Goal: Task Accomplishment & Management: Manage account settings

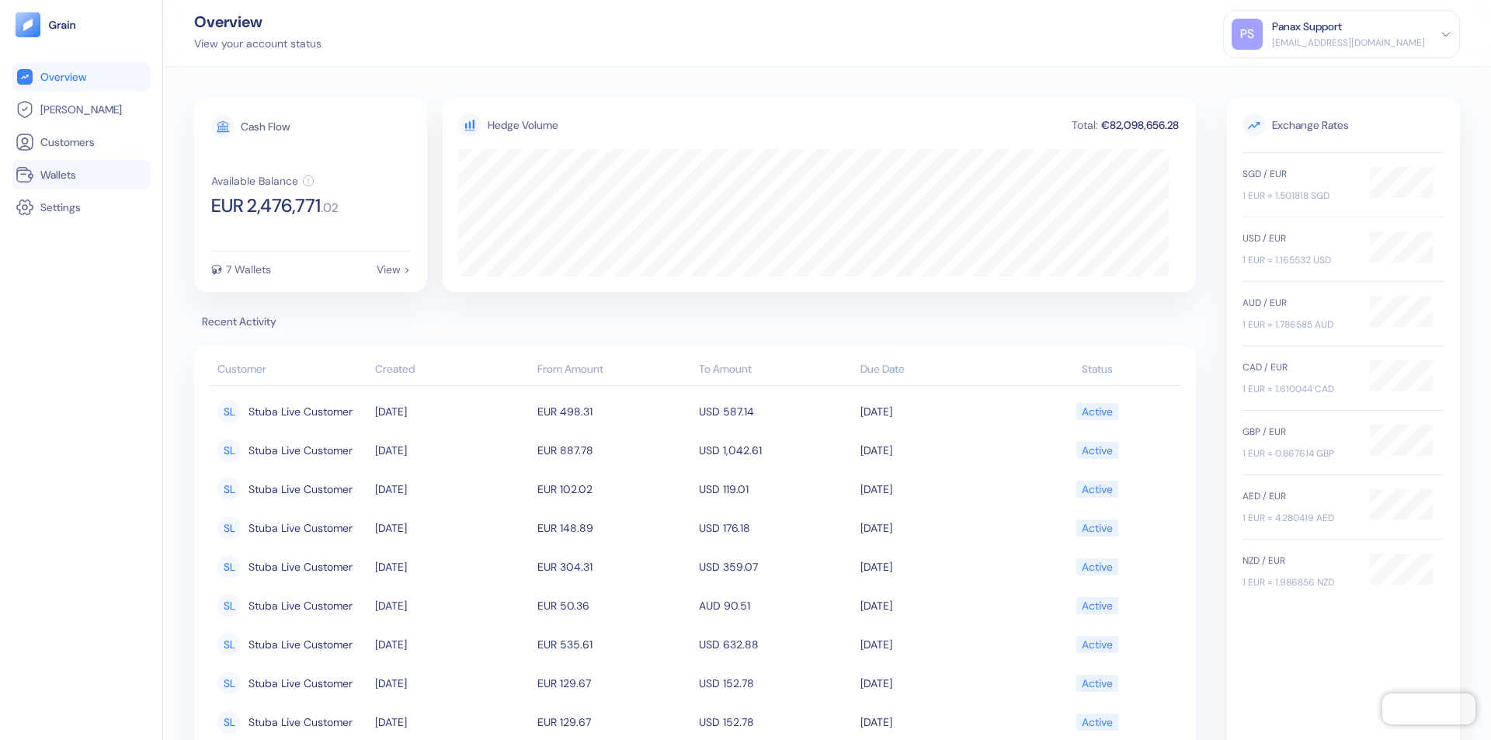
click at [81, 175] on link "Wallets" at bounding box center [81, 174] width 131 height 19
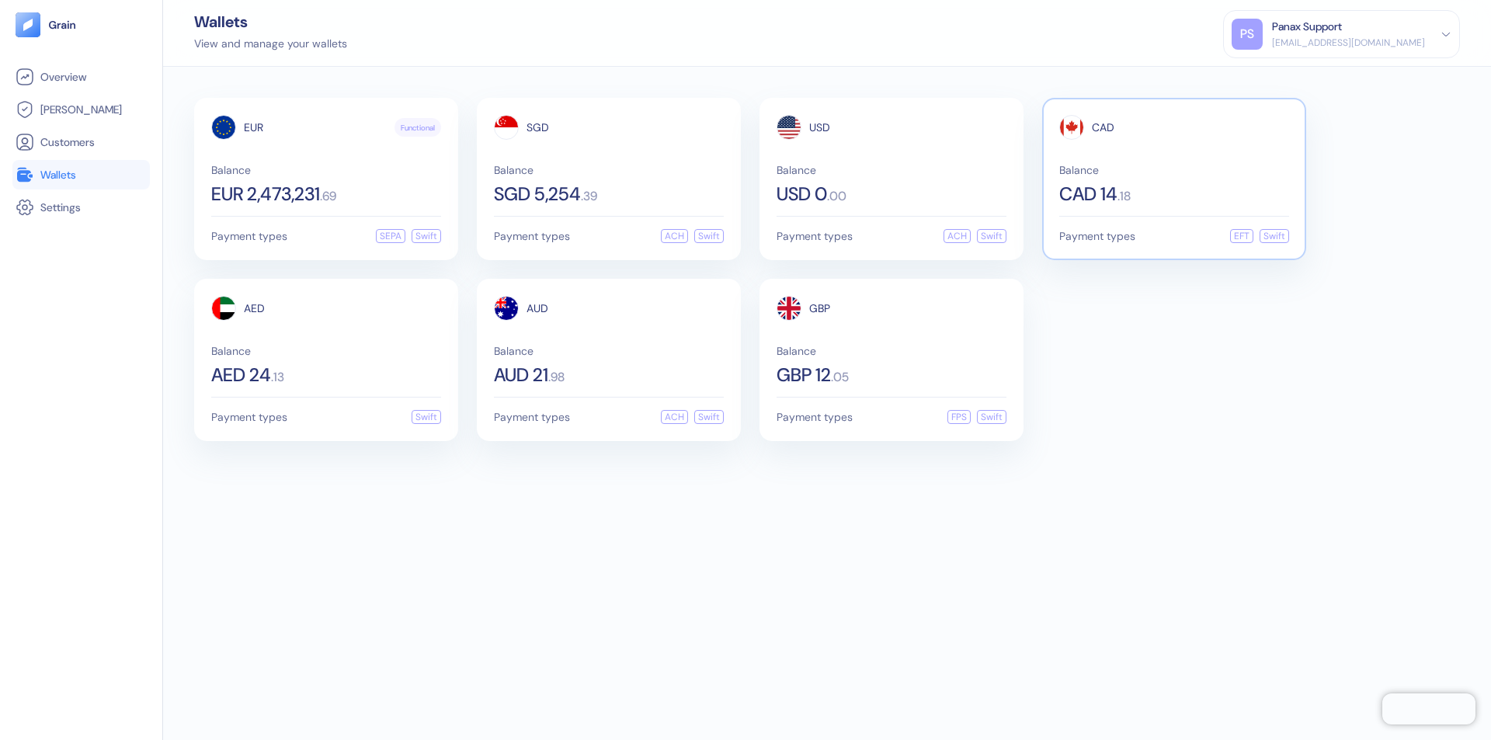
click at [1103, 127] on span "CAD" at bounding box center [1103, 127] width 23 height 11
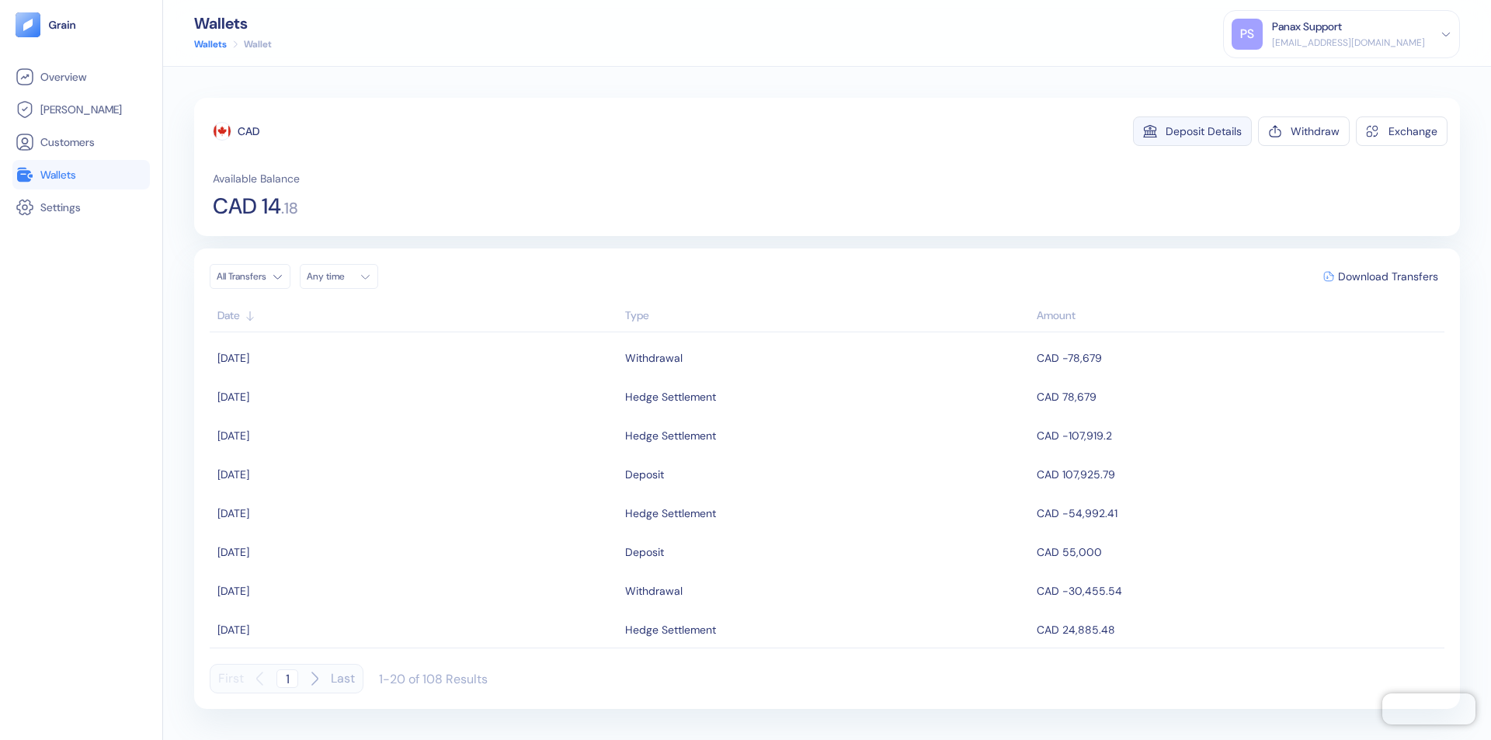
click at [1204, 131] on div "Deposit Details" at bounding box center [1204, 131] width 76 height 11
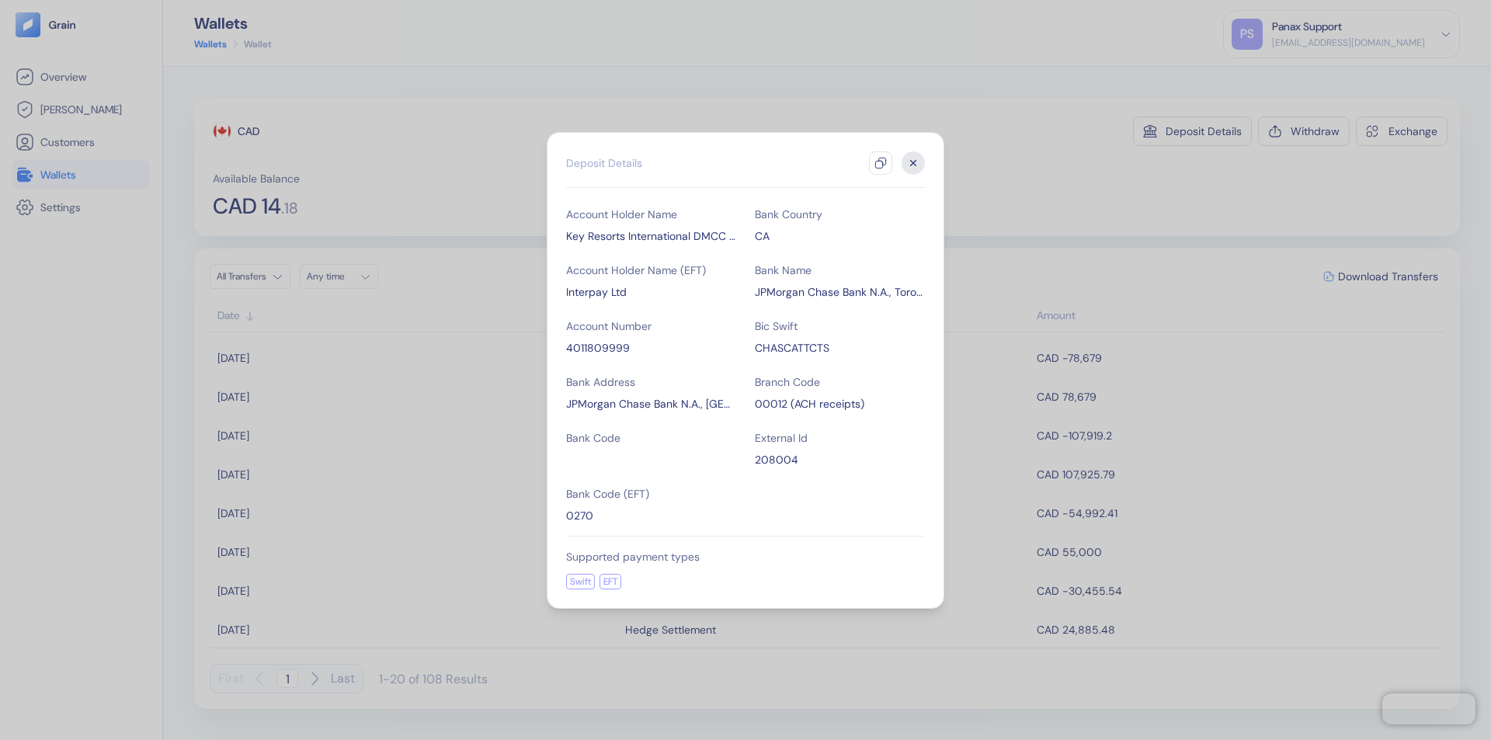
click at [881, 163] on icon "button" at bounding box center [880, 163] width 12 height 12
click at [913, 163] on icon "button" at bounding box center [913, 162] width 5 height 5
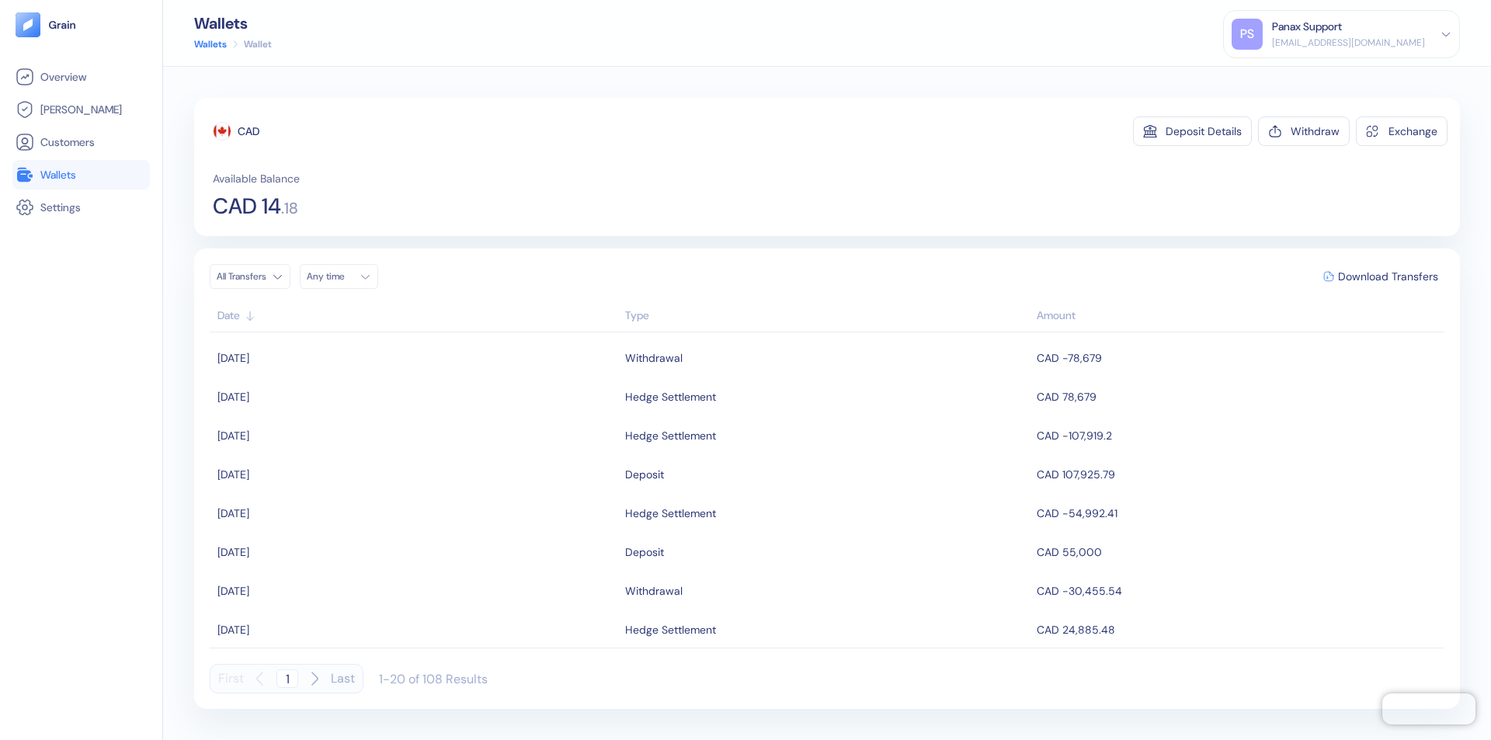
click at [343, 276] on div "Any time" at bounding box center [330, 276] width 47 height 12
click at [379, 356] on button "4" at bounding box center [379, 356] width 19 height 19
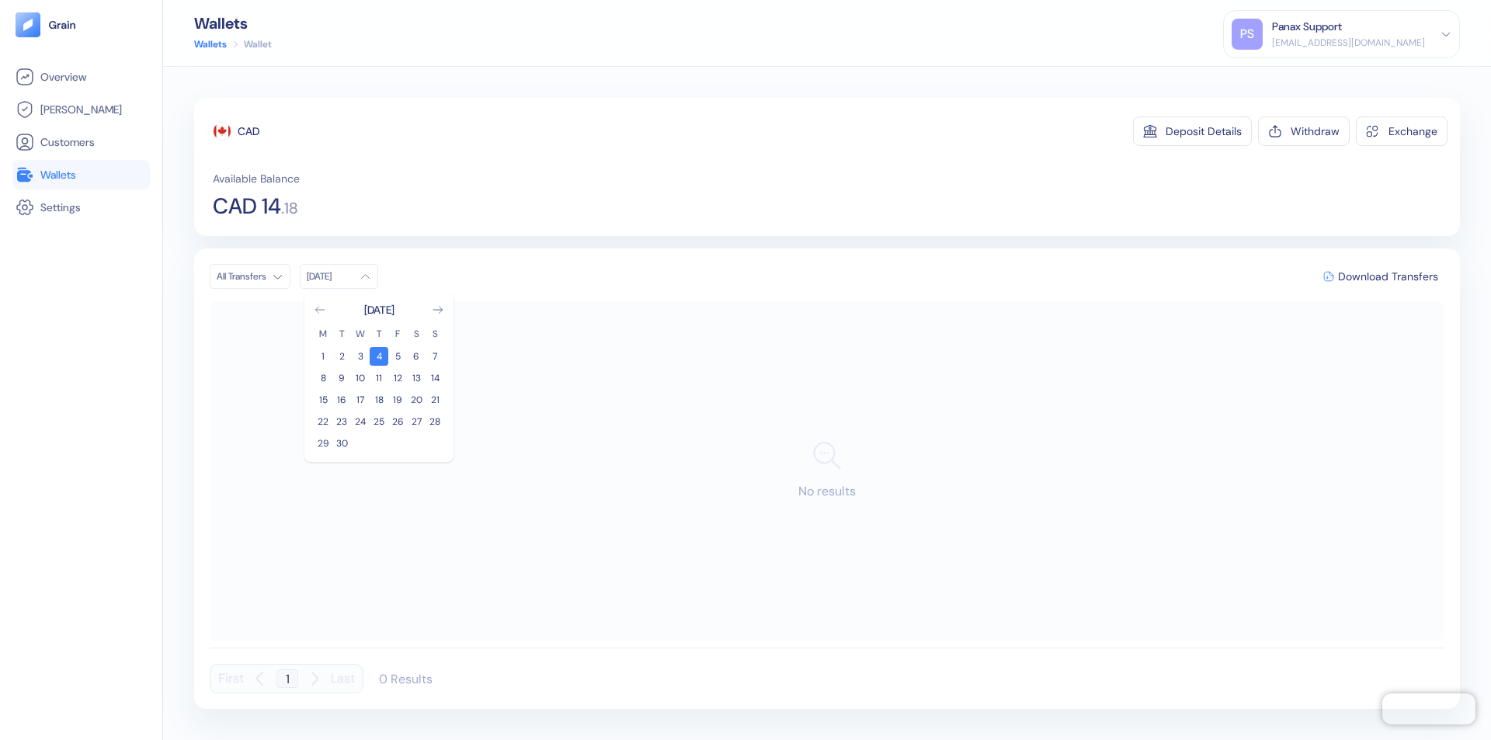
click at [320, 310] on icon "Go to previous month" at bounding box center [319, 310] width 9 height 6
click at [342, 378] on button "5" at bounding box center [341, 378] width 19 height 19
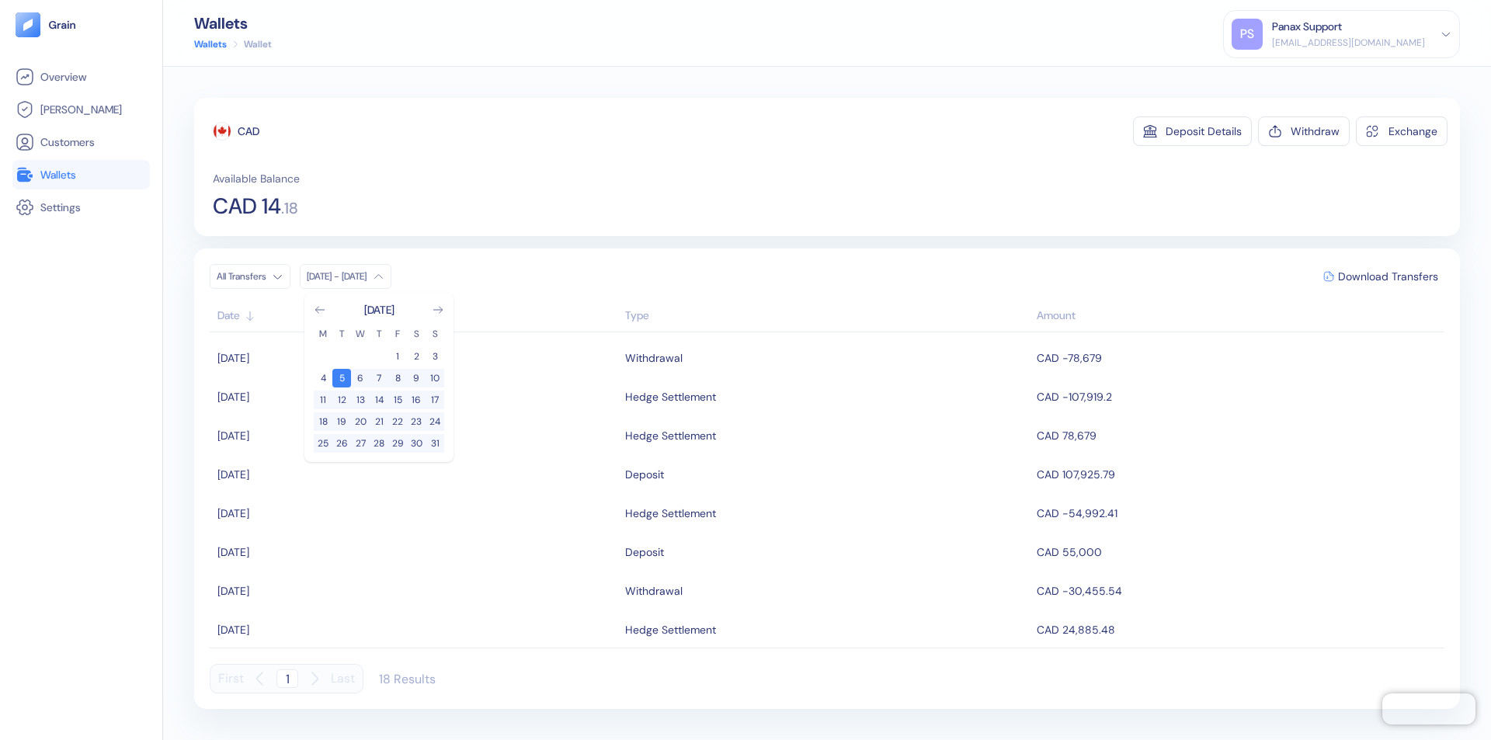
click at [248, 131] on div "CAD" at bounding box center [249, 131] width 22 height 16
click at [1388, 276] on span "Download Transfers" at bounding box center [1388, 276] width 100 height 11
click at [81, 175] on link "Wallets" at bounding box center [81, 174] width 131 height 19
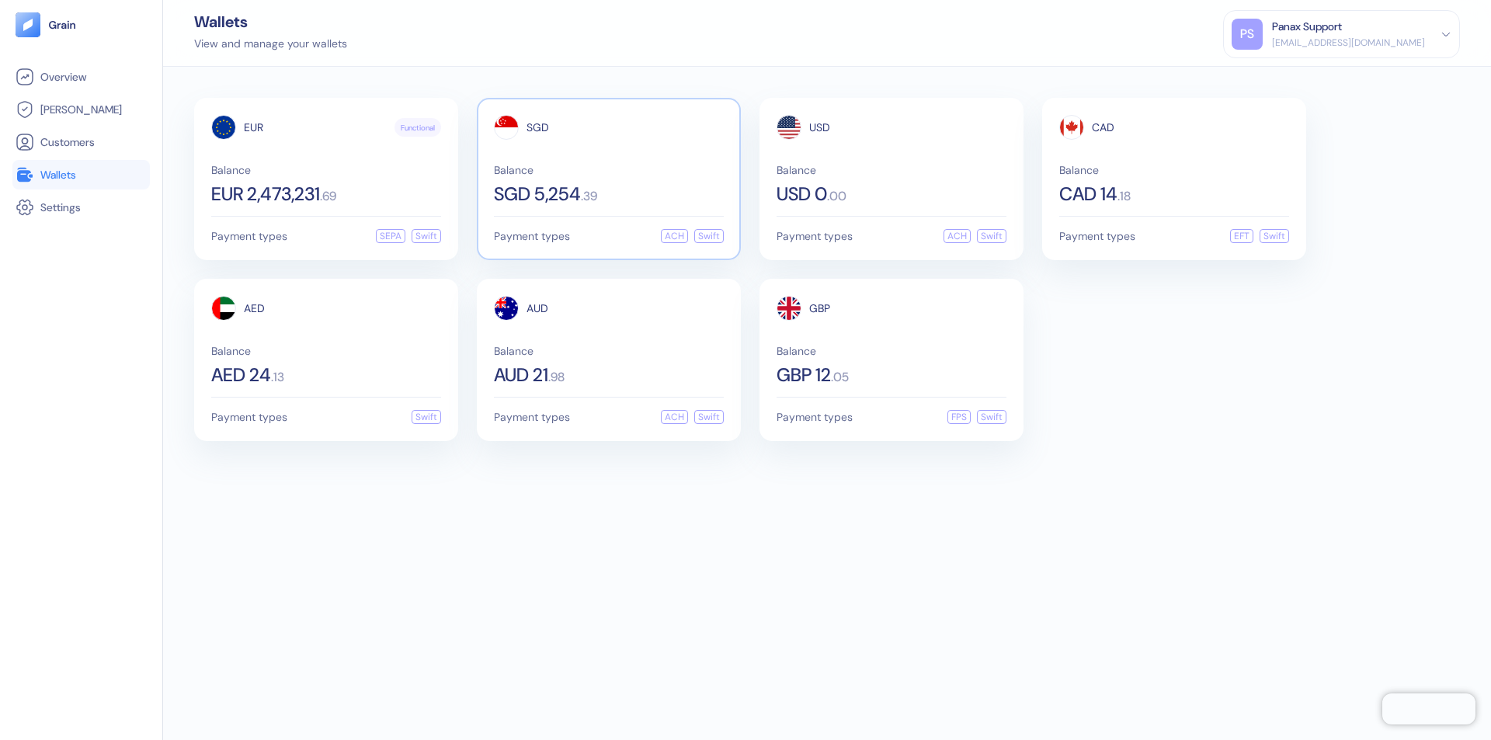
click at [537, 127] on span "SGD" at bounding box center [537, 127] width 23 height 11
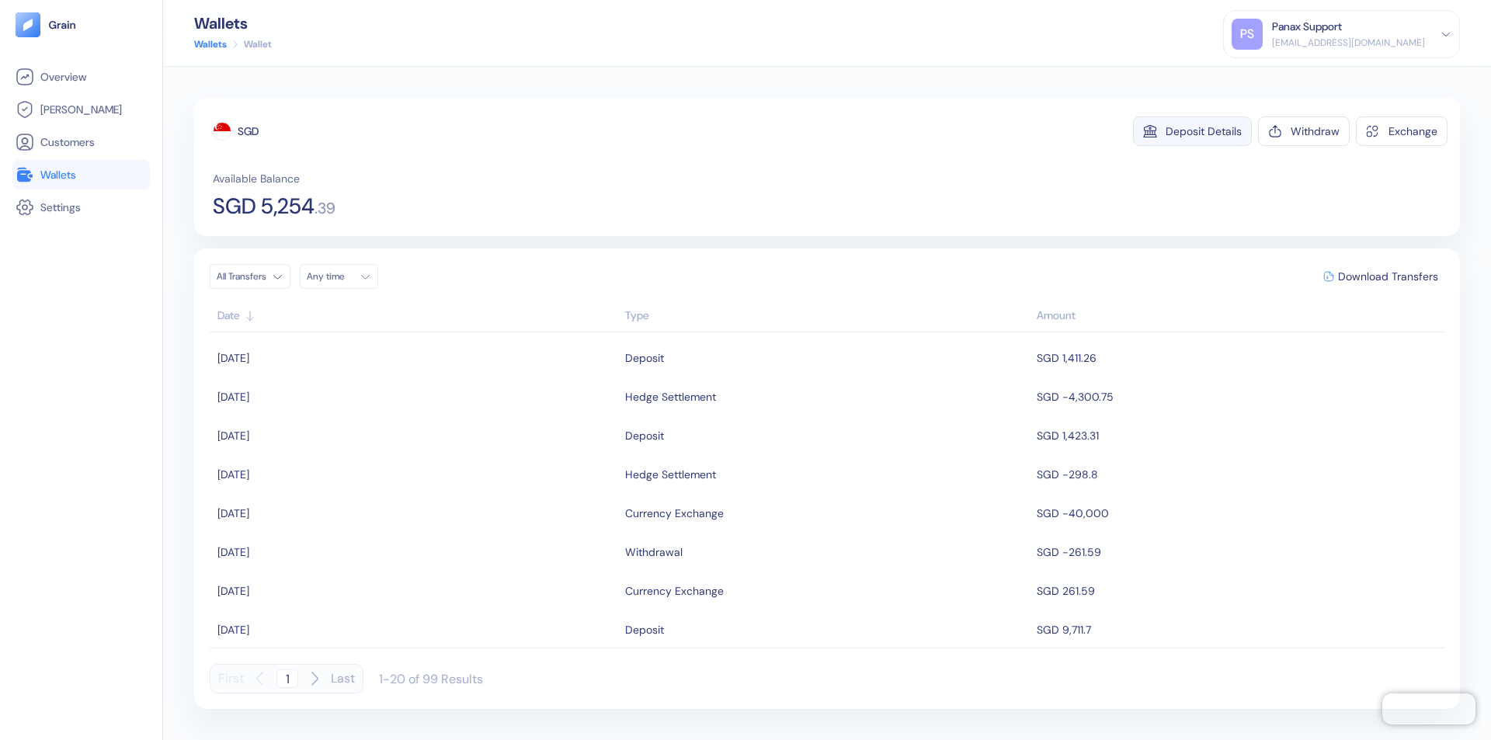
click at [1204, 131] on div "Deposit Details" at bounding box center [1204, 131] width 76 height 11
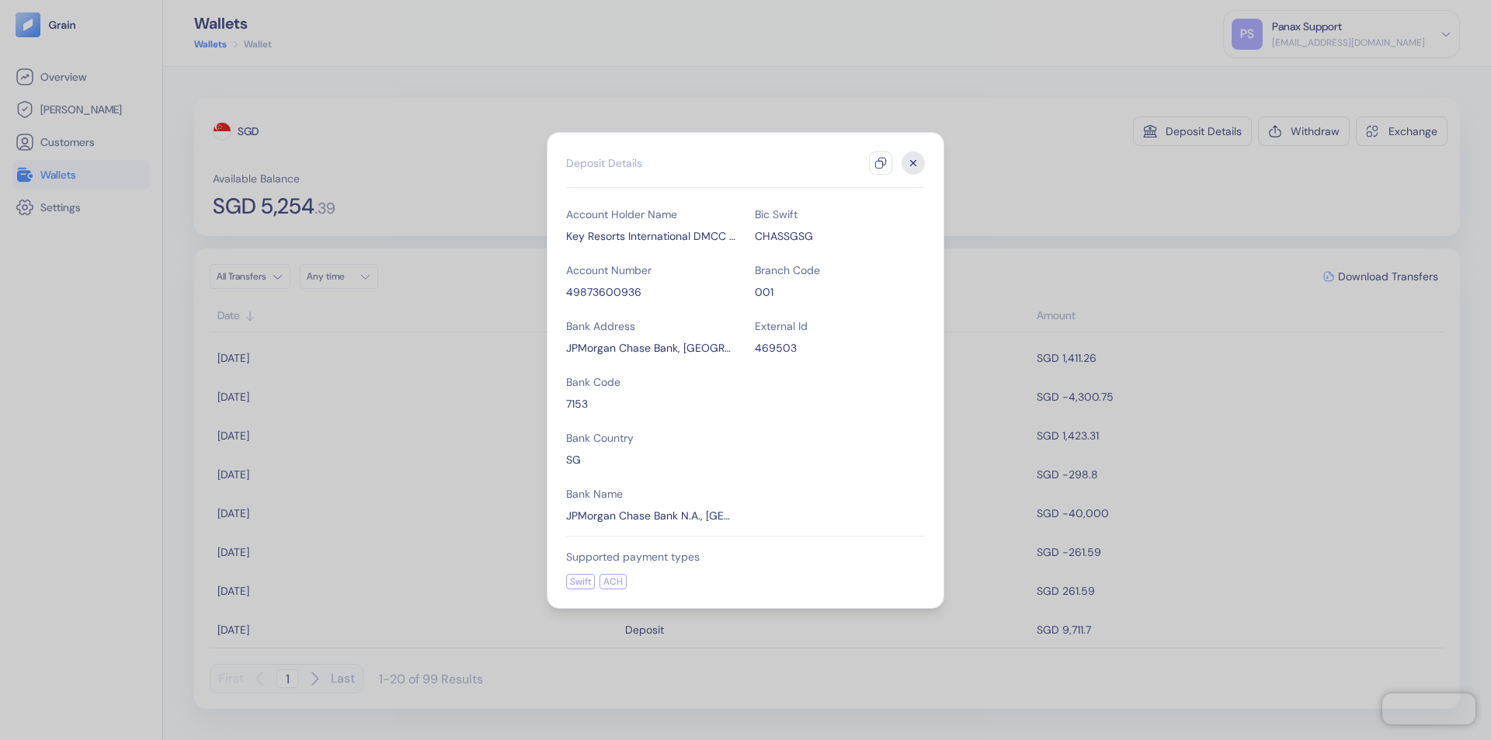
click at [881, 163] on icon "button" at bounding box center [880, 163] width 12 height 12
click at [913, 163] on icon "button" at bounding box center [913, 162] width 5 height 5
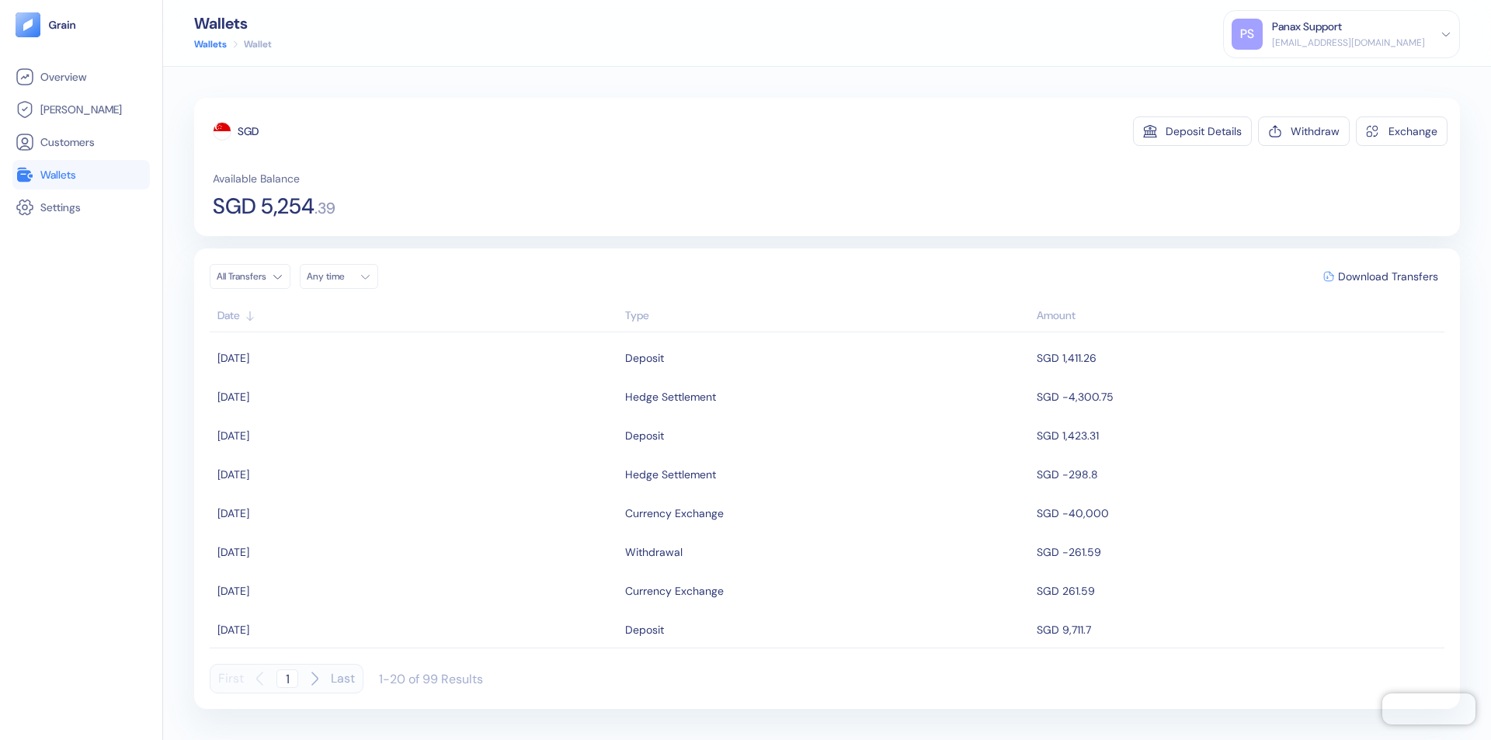
click at [343, 276] on div "Any time" at bounding box center [330, 276] width 47 height 12
click at [379, 356] on button "4" at bounding box center [379, 356] width 19 height 19
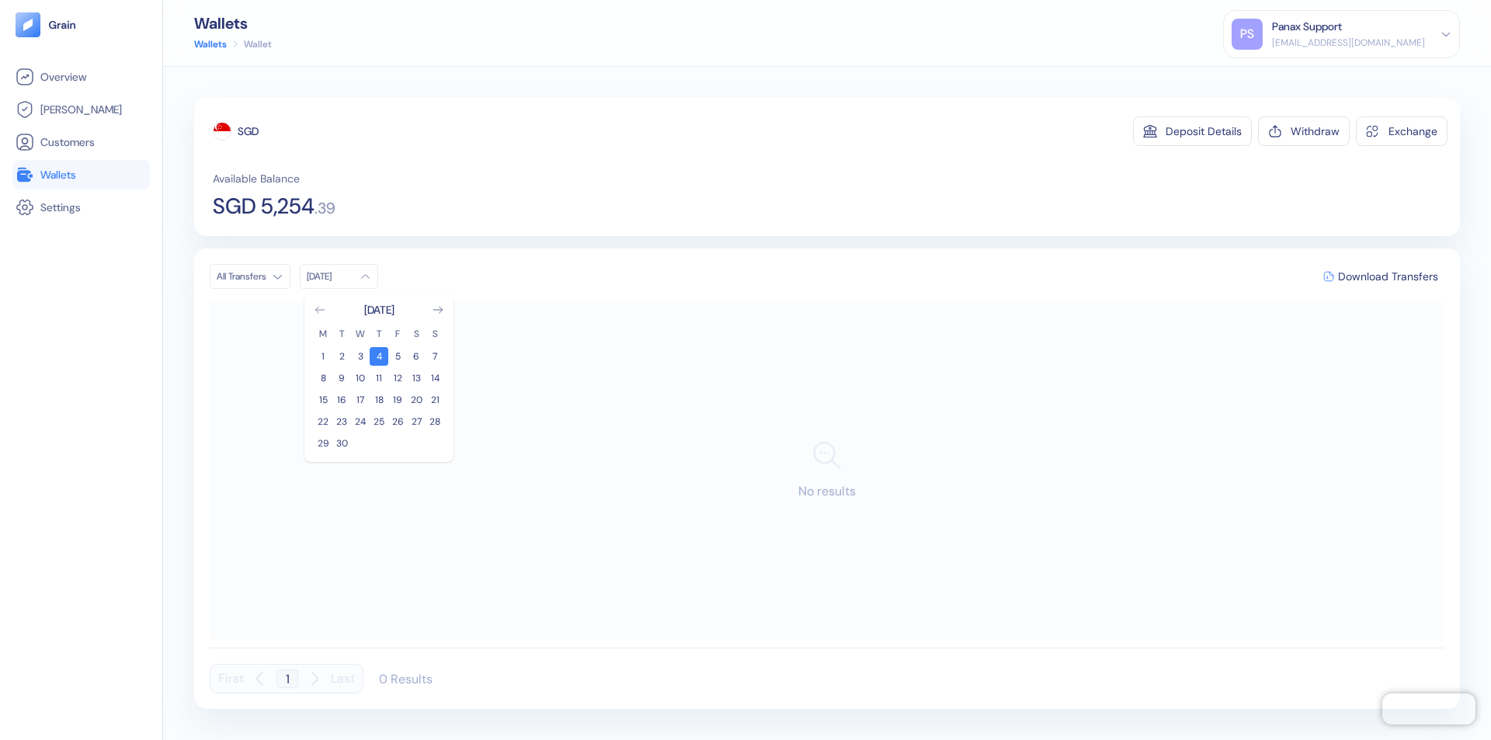
click at [320, 310] on icon "Go to previous month" at bounding box center [319, 310] width 9 height 6
click at [342, 378] on button "5" at bounding box center [341, 378] width 19 height 19
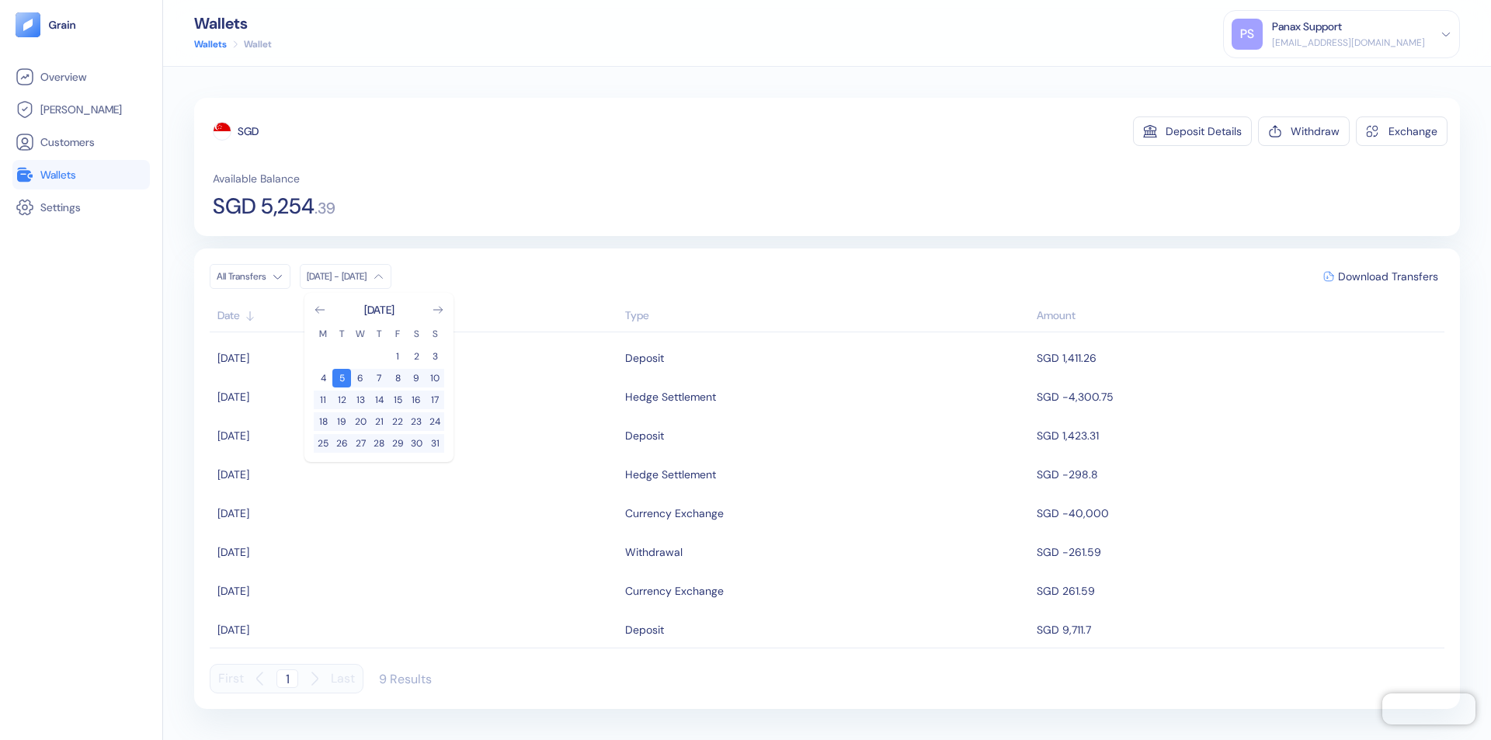
click at [248, 131] on div "SGD" at bounding box center [248, 131] width 21 height 16
click at [1388, 276] on span "Download Transfers" at bounding box center [1388, 276] width 100 height 11
click at [81, 175] on link "Wallets" at bounding box center [81, 174] width 131 height 19
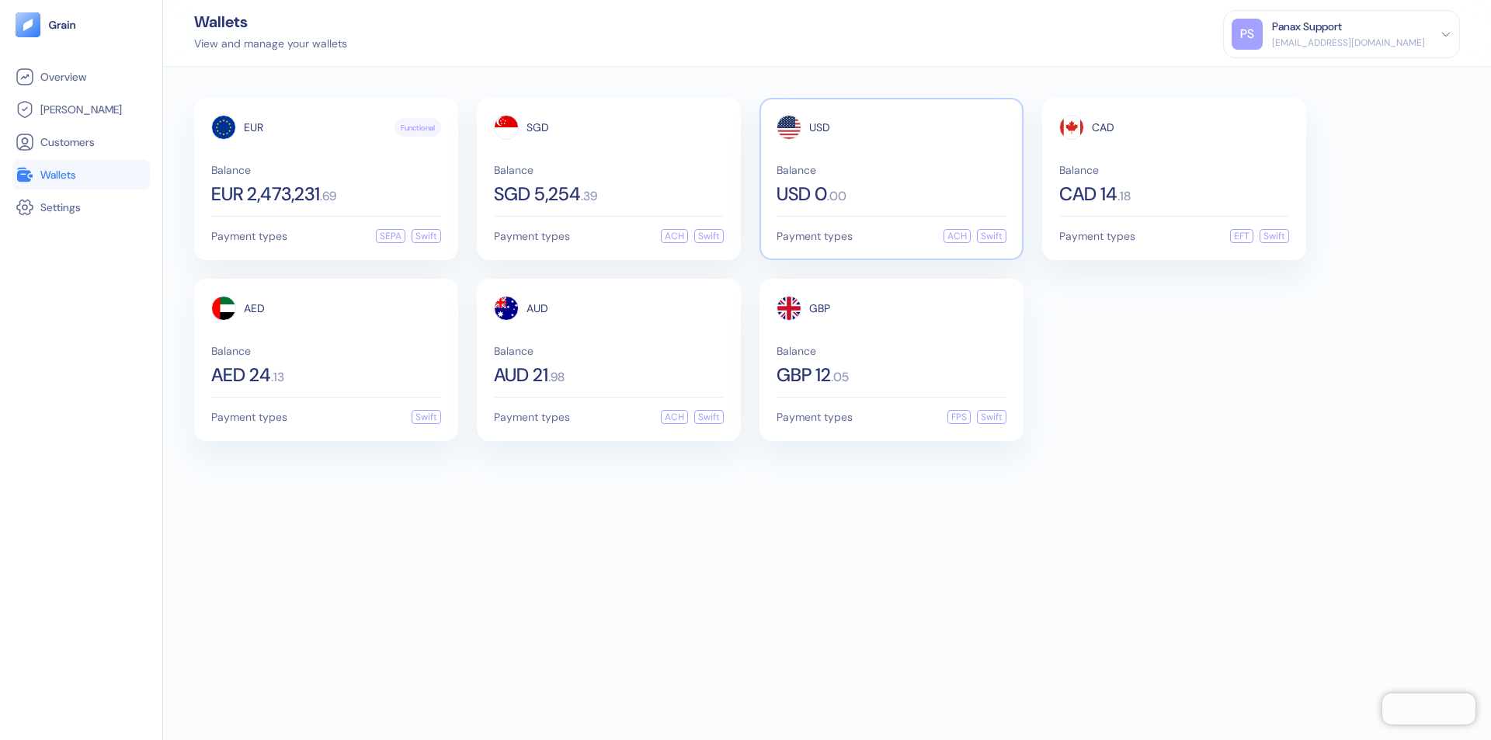
click at [819, 127] on span "USD" at bounding box center [819, 127] width 21 height 11
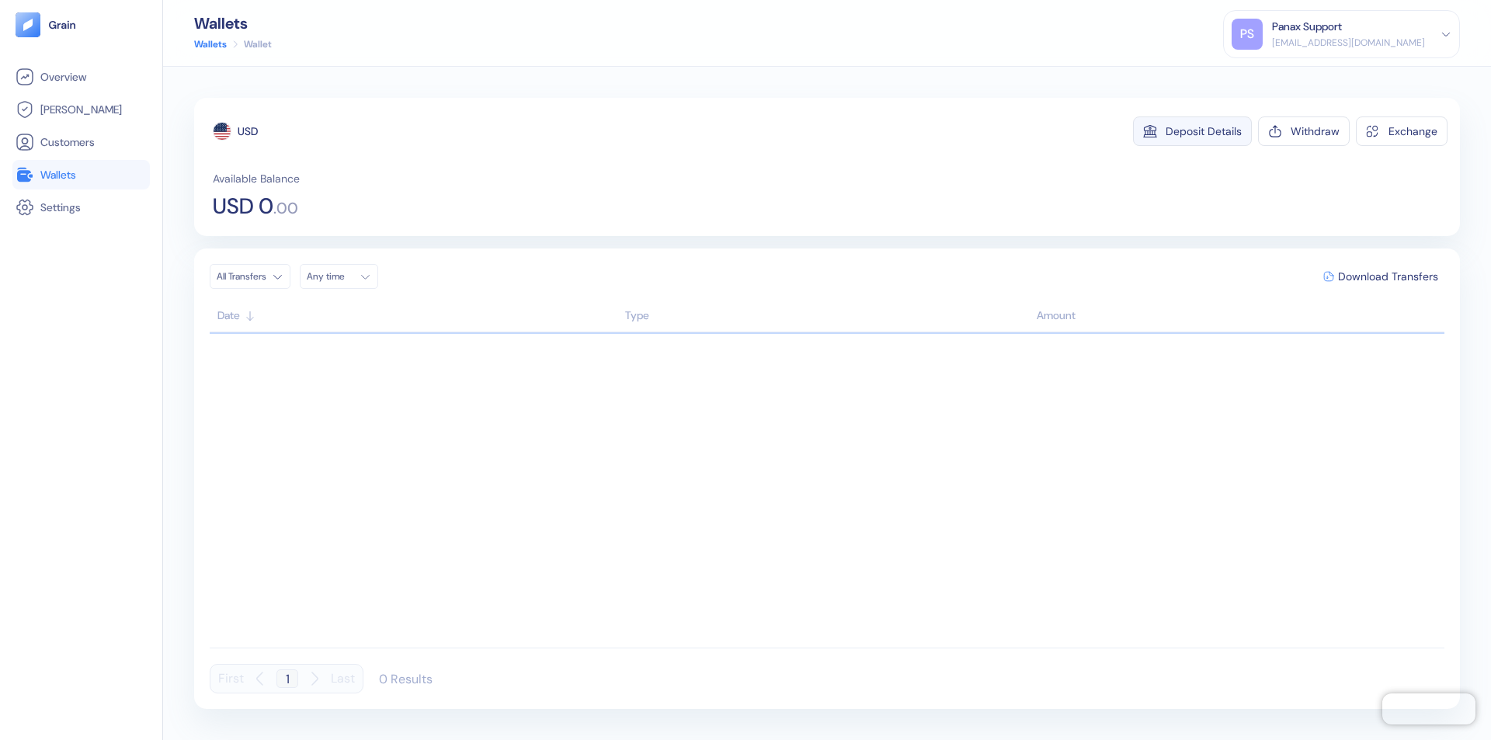
click at [1204, 131] on div "Deposit Details" at bounding box center [1204, 131] width 76 height 11
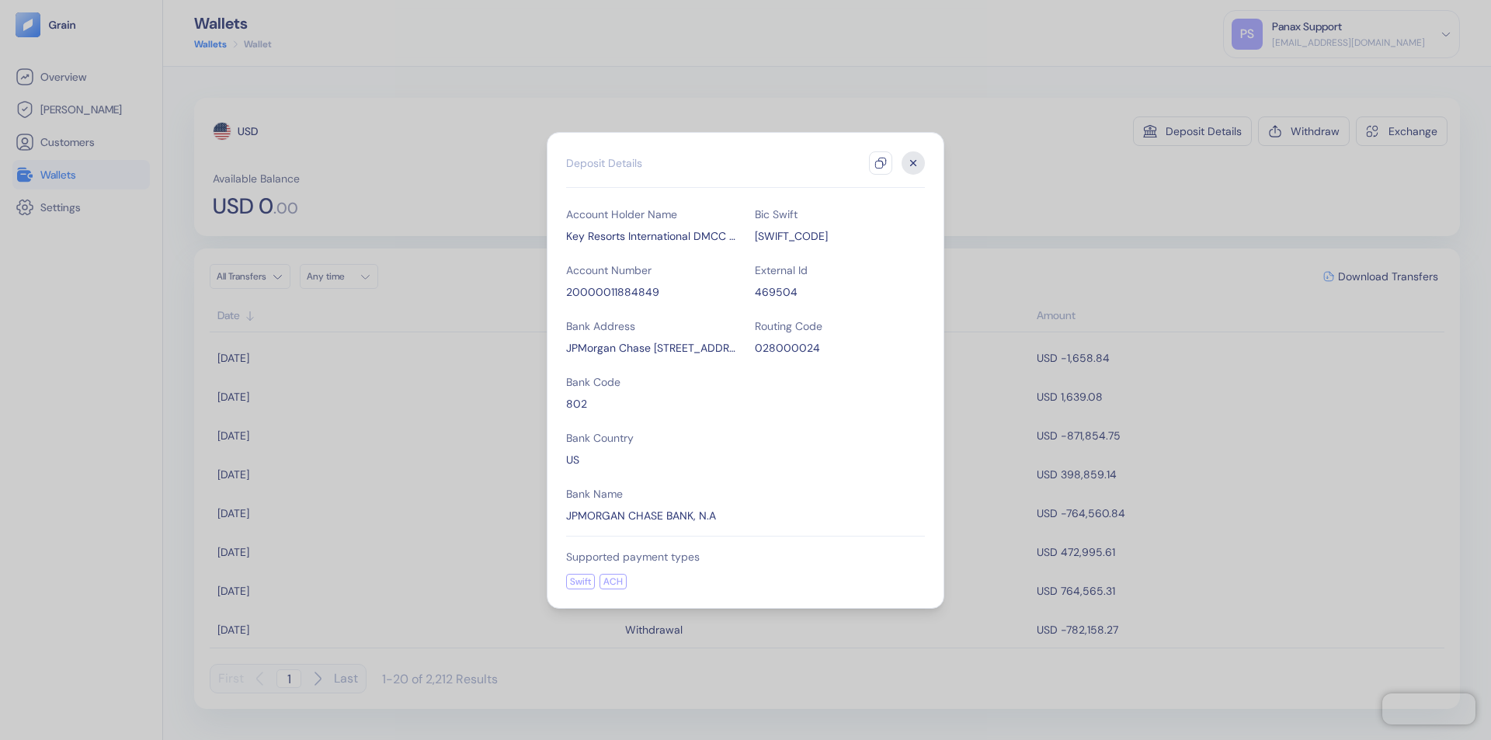
click at [881, 163] on icon "button" at bounding box center [880, 163] width 12 height 12
click at [913, 163] on icon "button" at bounding box center [913, 162] width 5 height 5
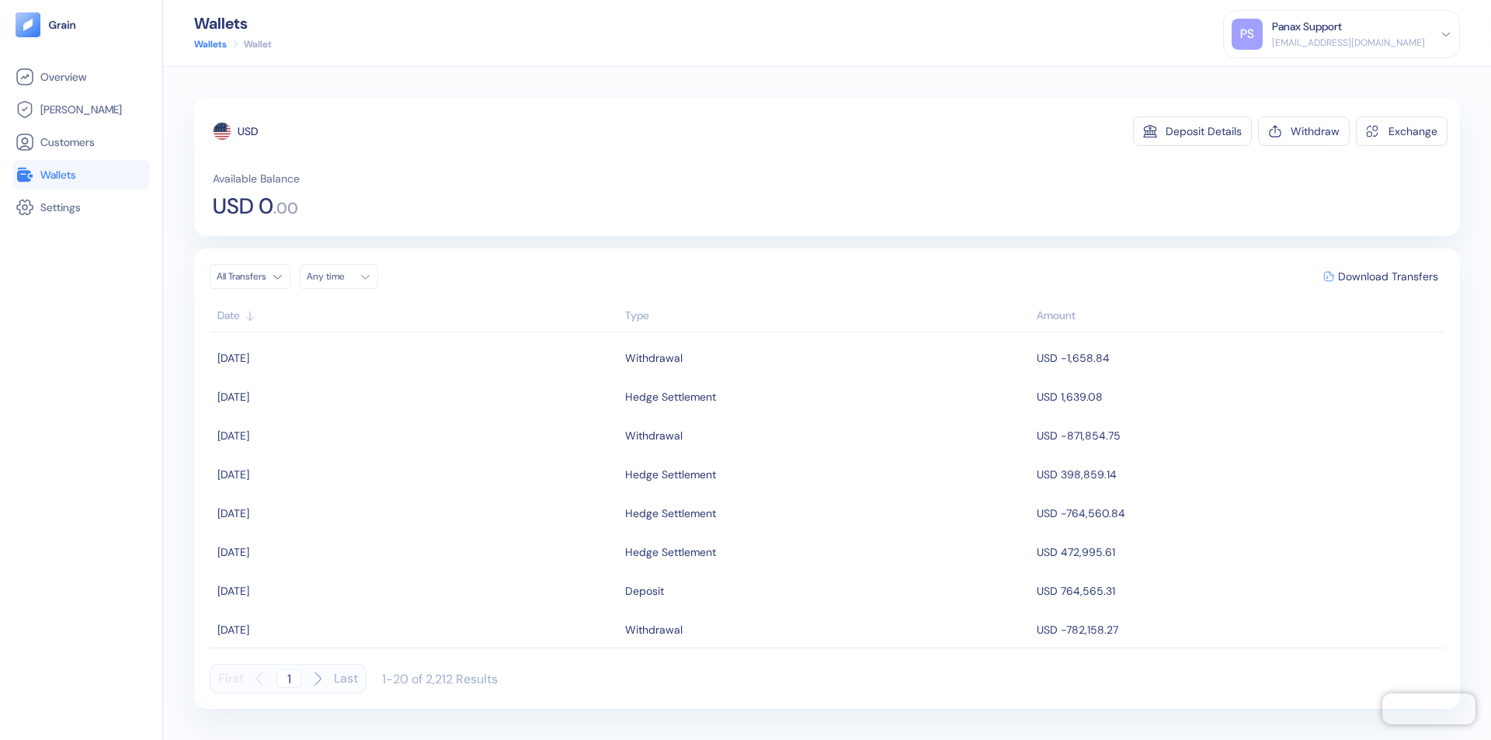
click at [343, 276] on div "Any time" at bounding box center [330, 276] width 47 height 12
click at [379, 356] on button "4" at bounding box center [379, 356] width 19 height 19
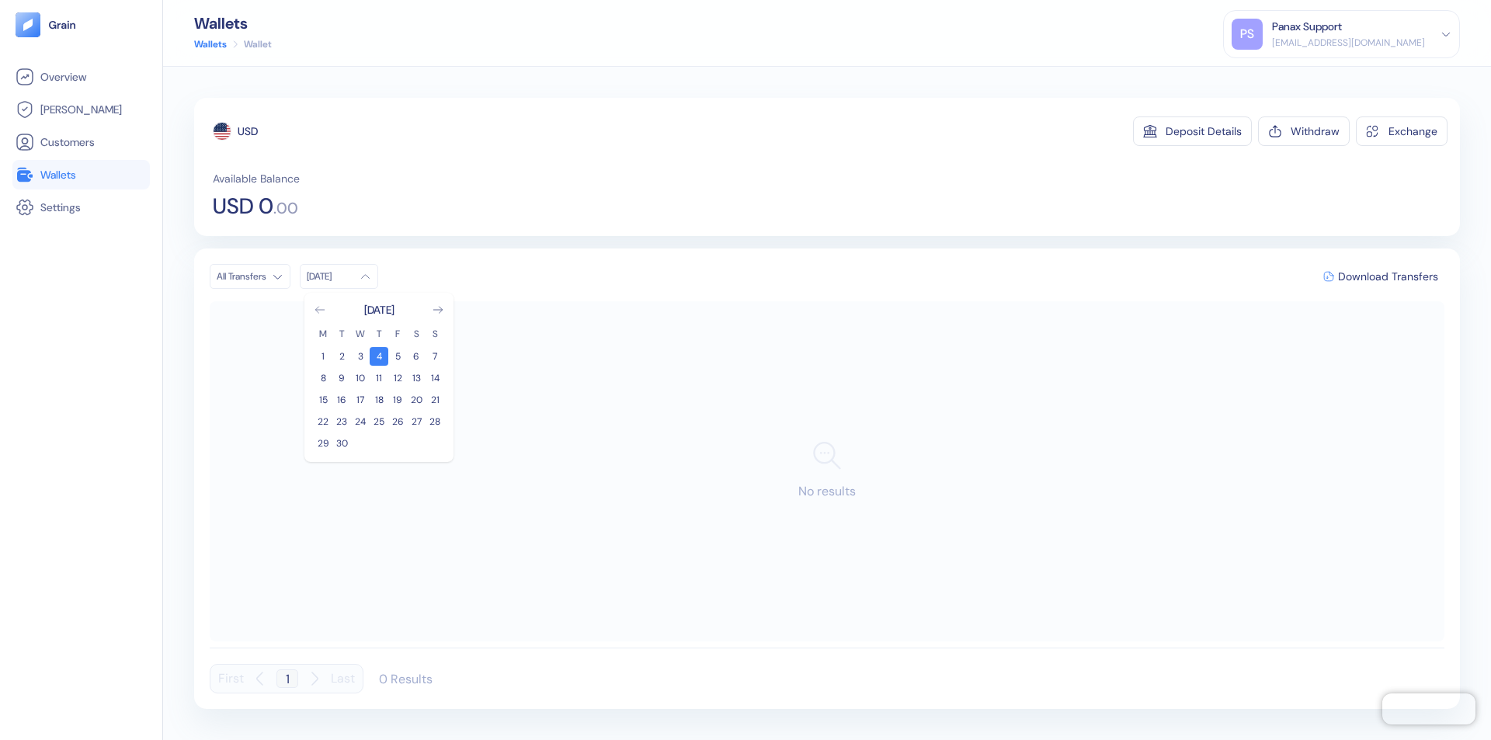
click at [320, 310] on icon "Go to previous month" at bounding box center [319, 310] width 9 height 6
click at [342, 378] on button "5" at bounding box center [341, 378] width 19 height 19
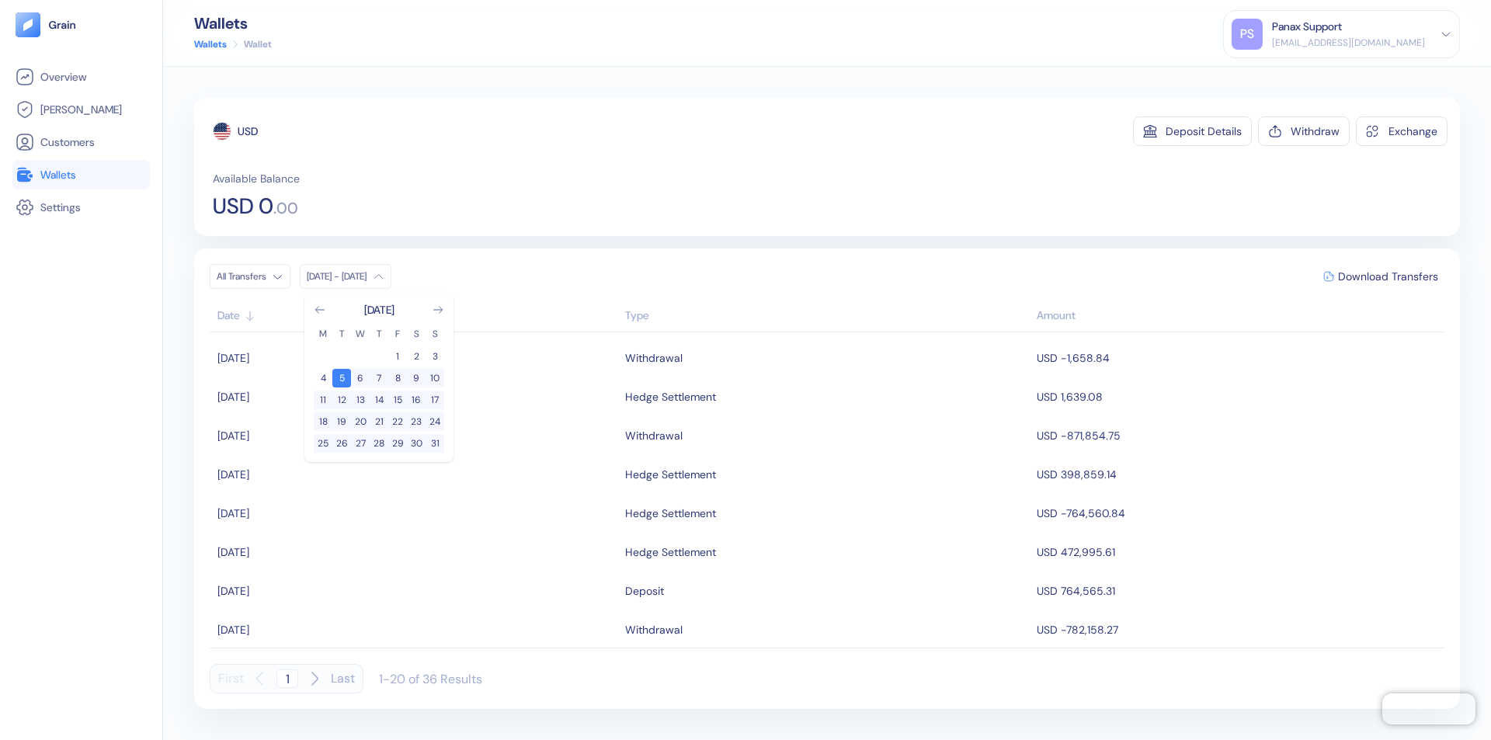
click at [248, 131] on div "USD" at bounding box center [248, 131] width 20 height 16
click at [1388, 276] on span "Download Transfers" at bounding box center [1388, 276] width 100 height 11
click at [81, 175] on link "Wallets" at bounding box center [81, 174] width 131 height 19
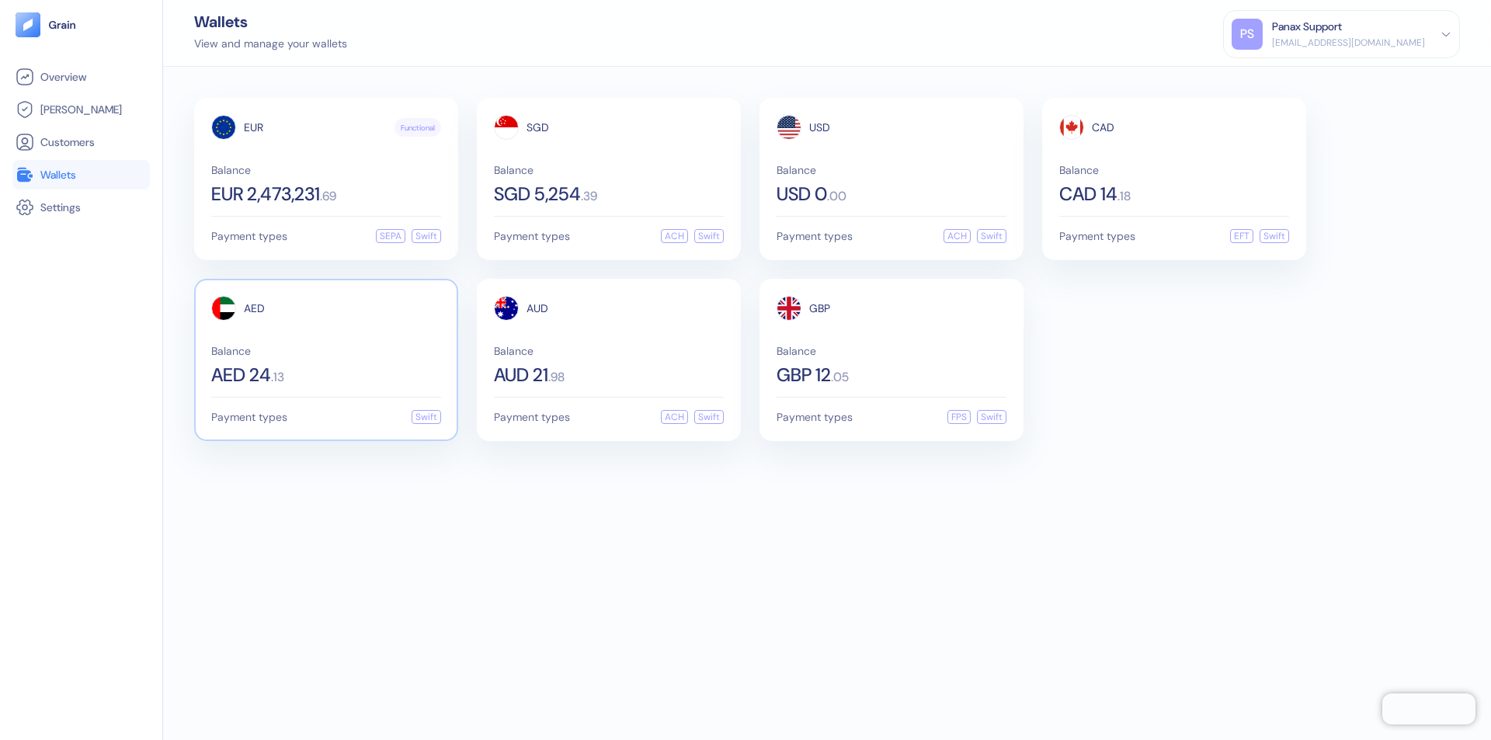
click at [254, 308] on span "AED" at bounding box center [254, 308] width 21 height 11
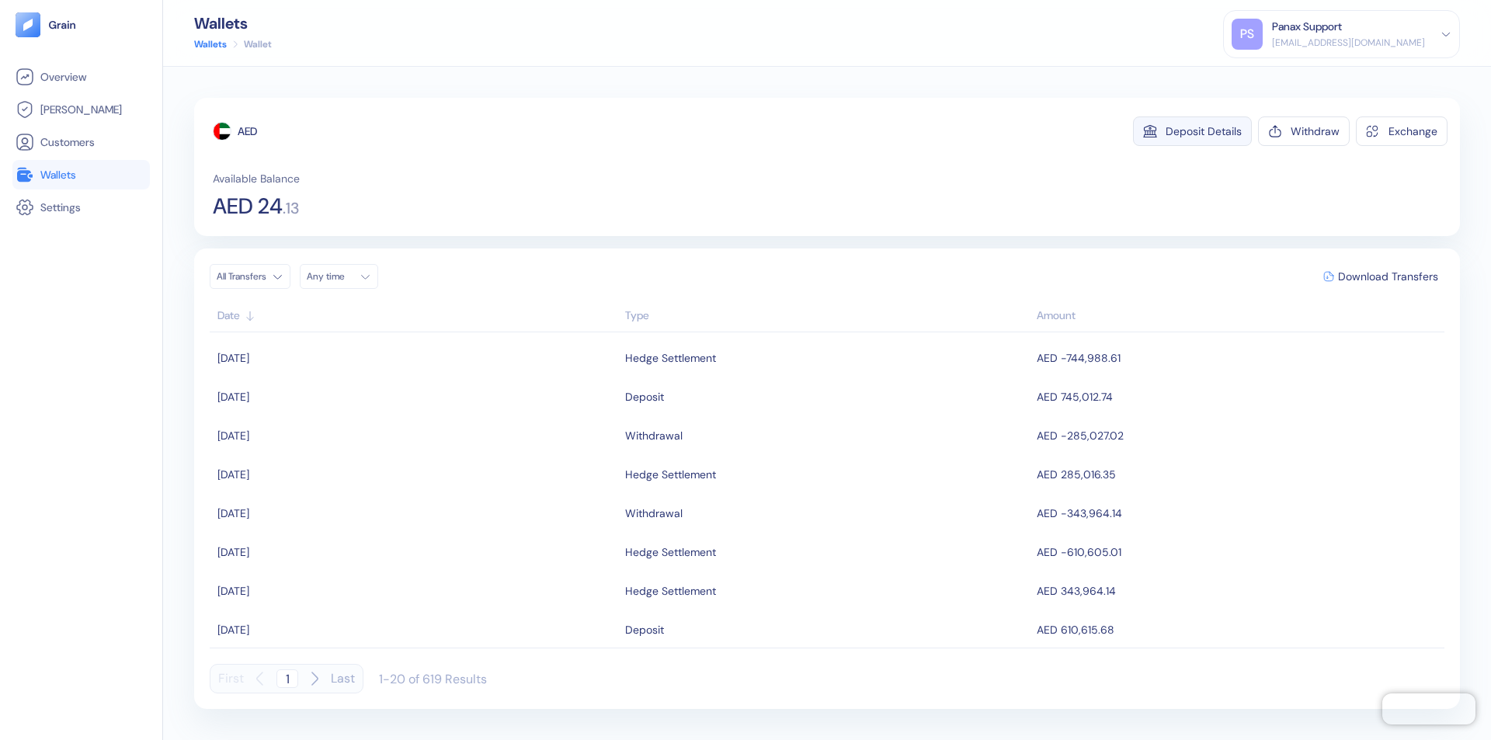
click at [1204, 131] on div "Deposit Details" at bounding box center [1204, 131] width 76 height 11
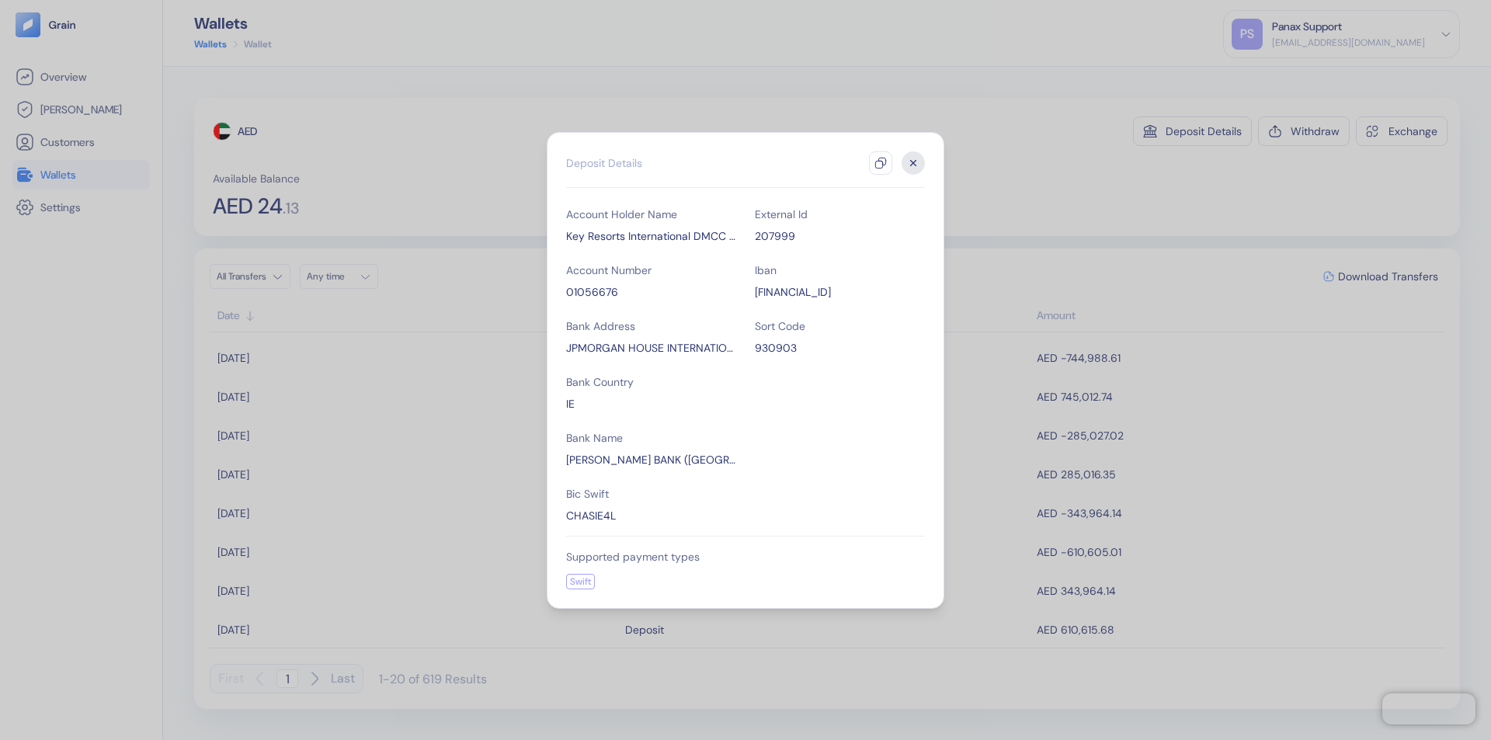
click at [881, 163] on icon "button" at bounding box center [880, 163] width 12 height 12
click at [913, 163] on icon "button" at bounding box center [913, 162] width 5 height 5
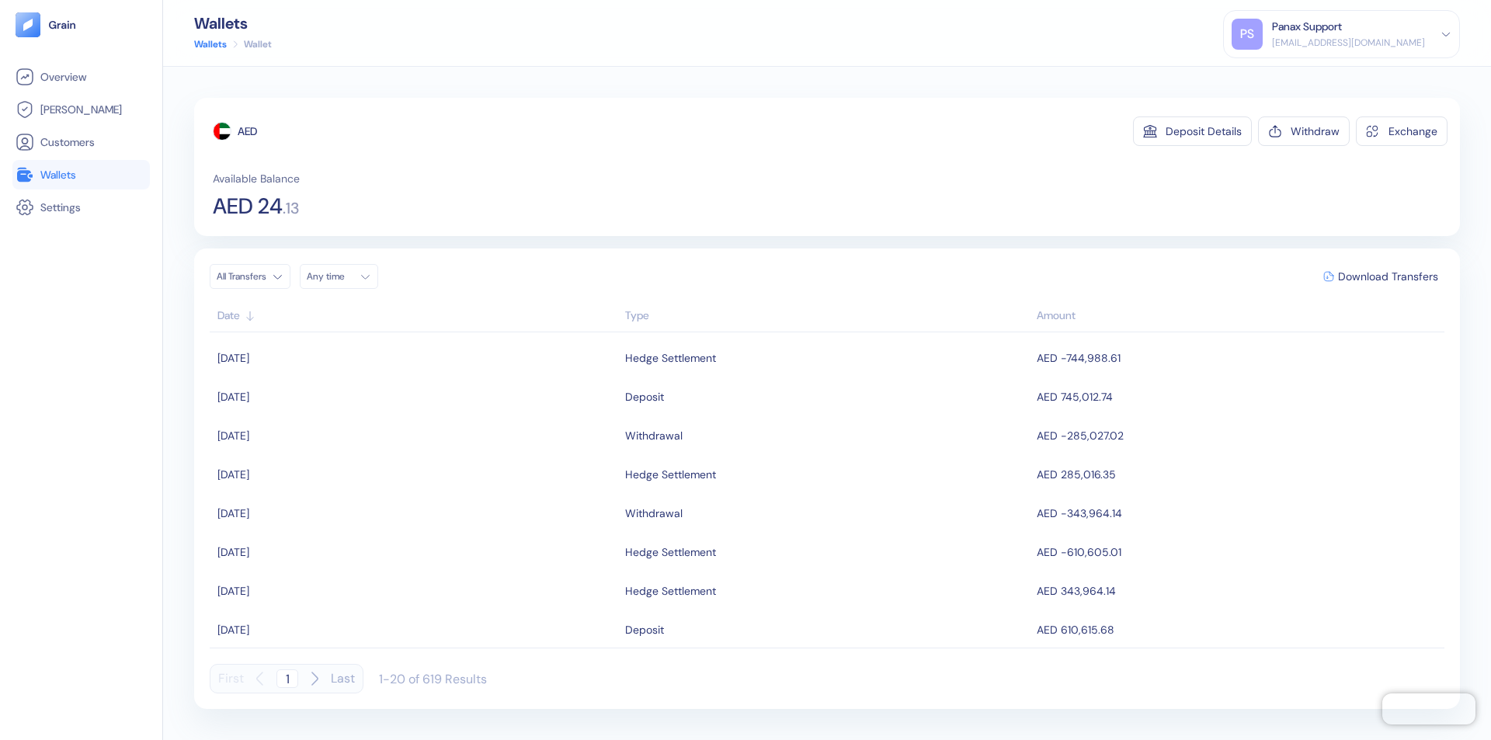
click at [343, 276] on div "Any time" at bounding box center [330, 276] width 47 height 12
click at [379, 356] on button "4" at bounding box center [379, 356] width 19 height 19
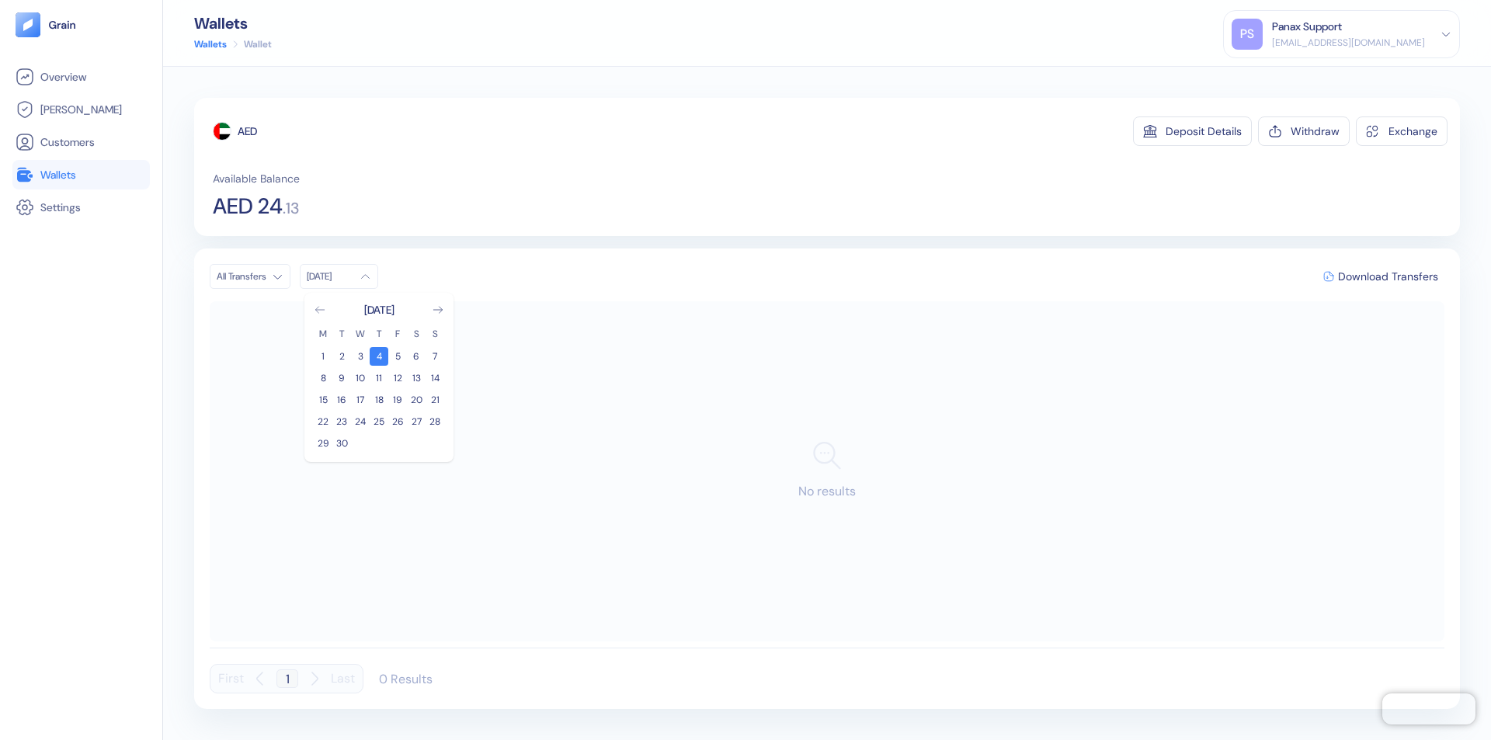
click at [320, 310] on icon "Go to previous month" at bounding box center [319, 310] width 9 height 6
click at [342, 378] on button "5" at bounding box center [341, 378] width 19 height 19
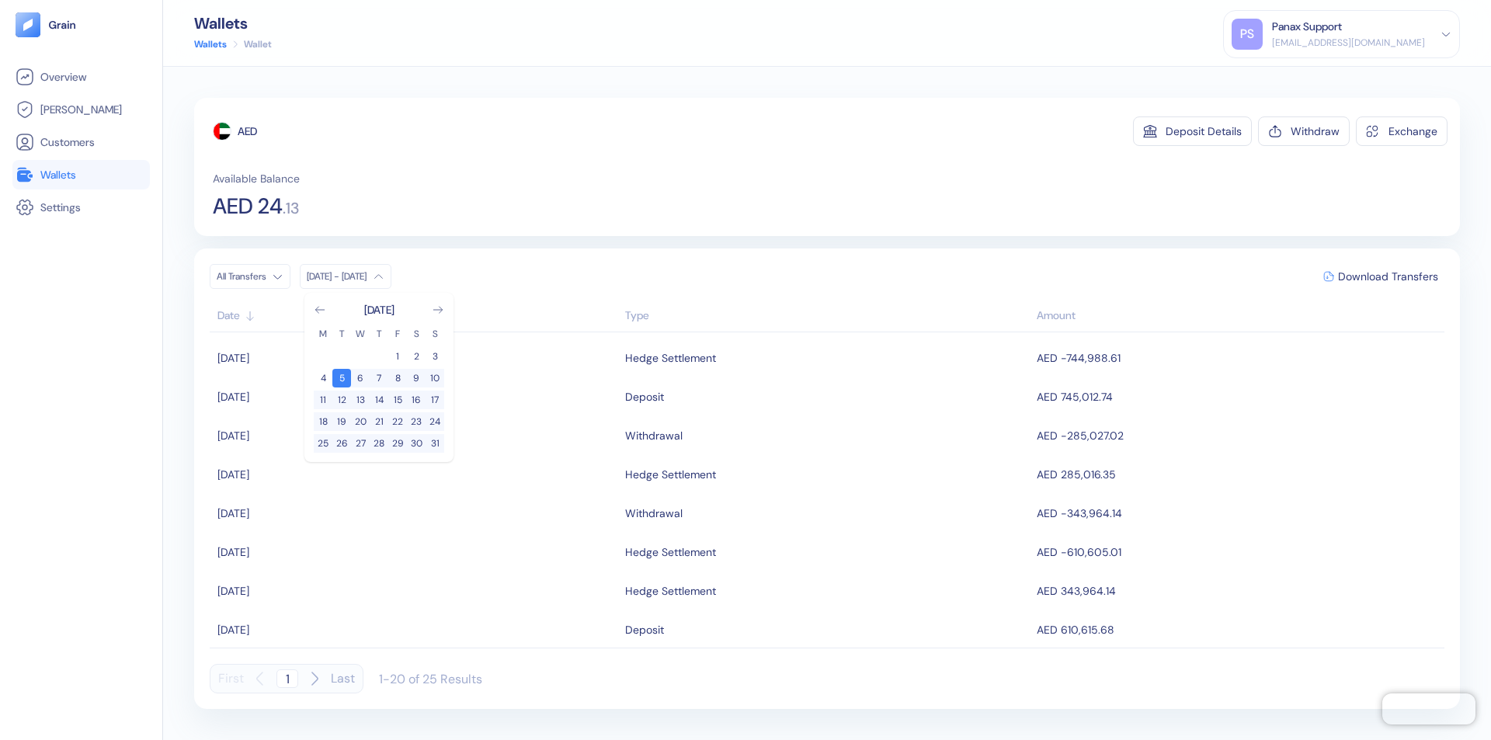
click at [248, 131] on div "AED" at bounding box center [247, 131] width 19 height 16
click at [1388, 276] on span "Download Transfers" at bounding box center [1388, 276] width 100 height 11
click at [81, 175] on link "Wallets" at bounding box center [81, 174] width 131 height 19
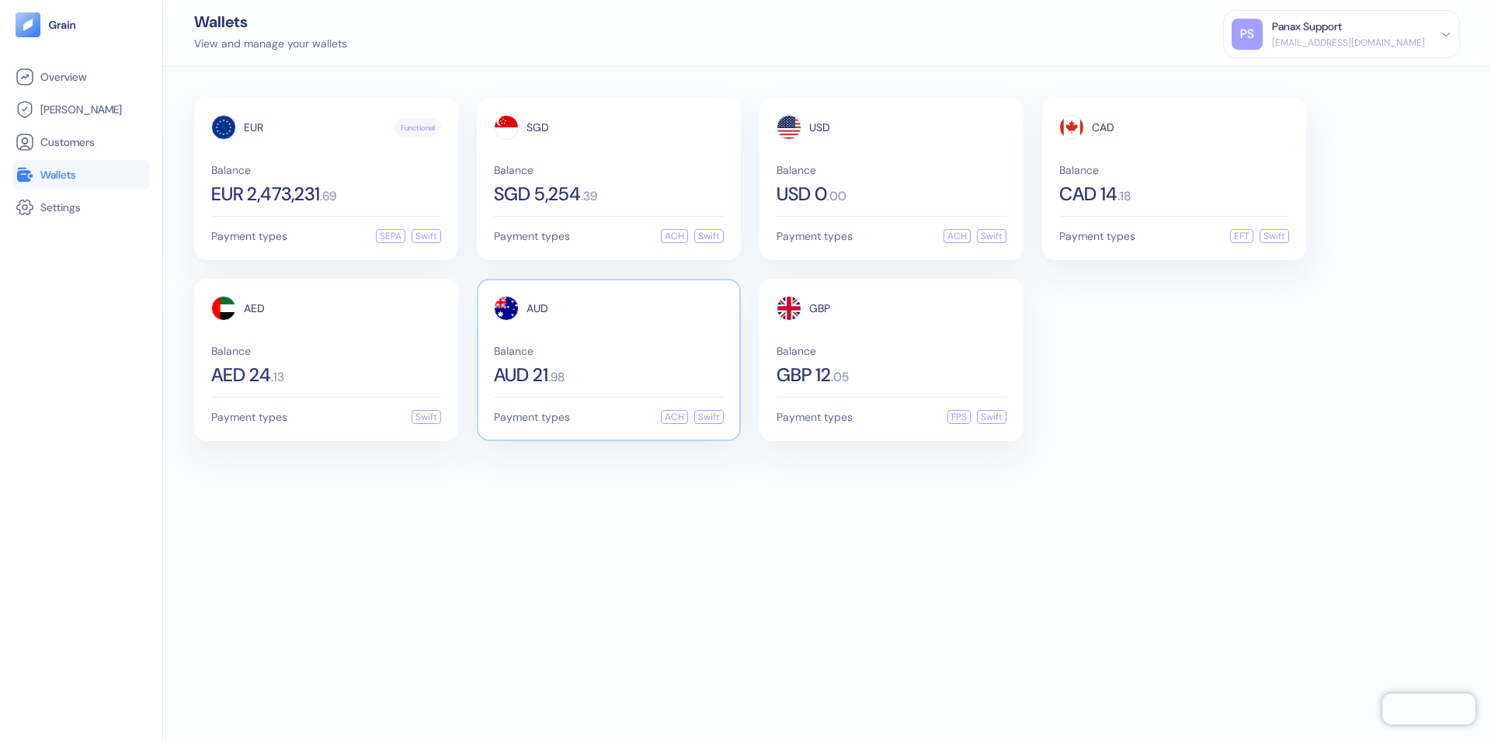
click at [537, 308] on span "AUD" at bounding box center [537, 308] width 22 height 11
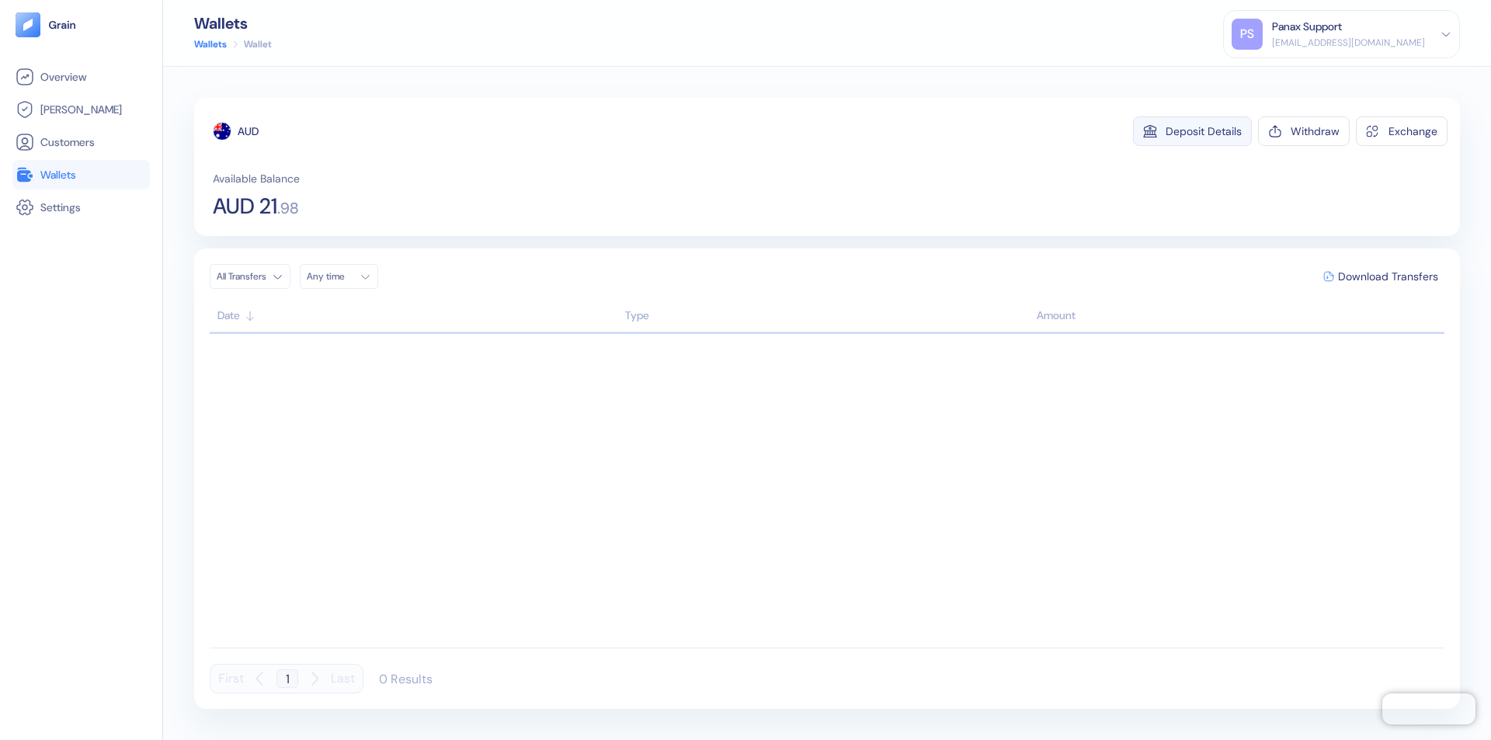
click at [1204, 131] on div "Deposit Details" at bounding box center [1204, 131] width 76 height 11
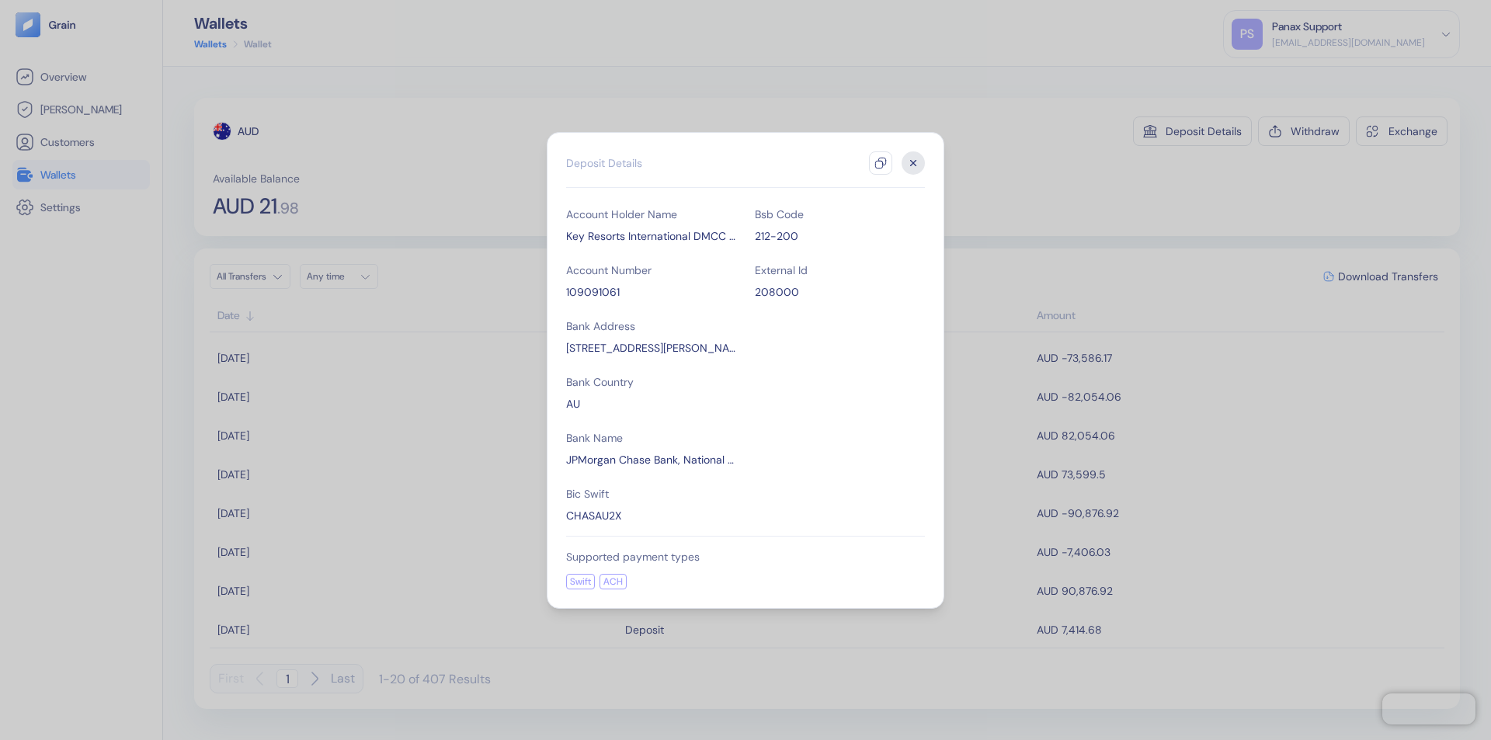
click at [881, 163] on icon "button" at bounding box center [880, 163] width 12 height 12
click at [913, 163] on icon "button" at bounding box center [913, 162] width 5 height 5
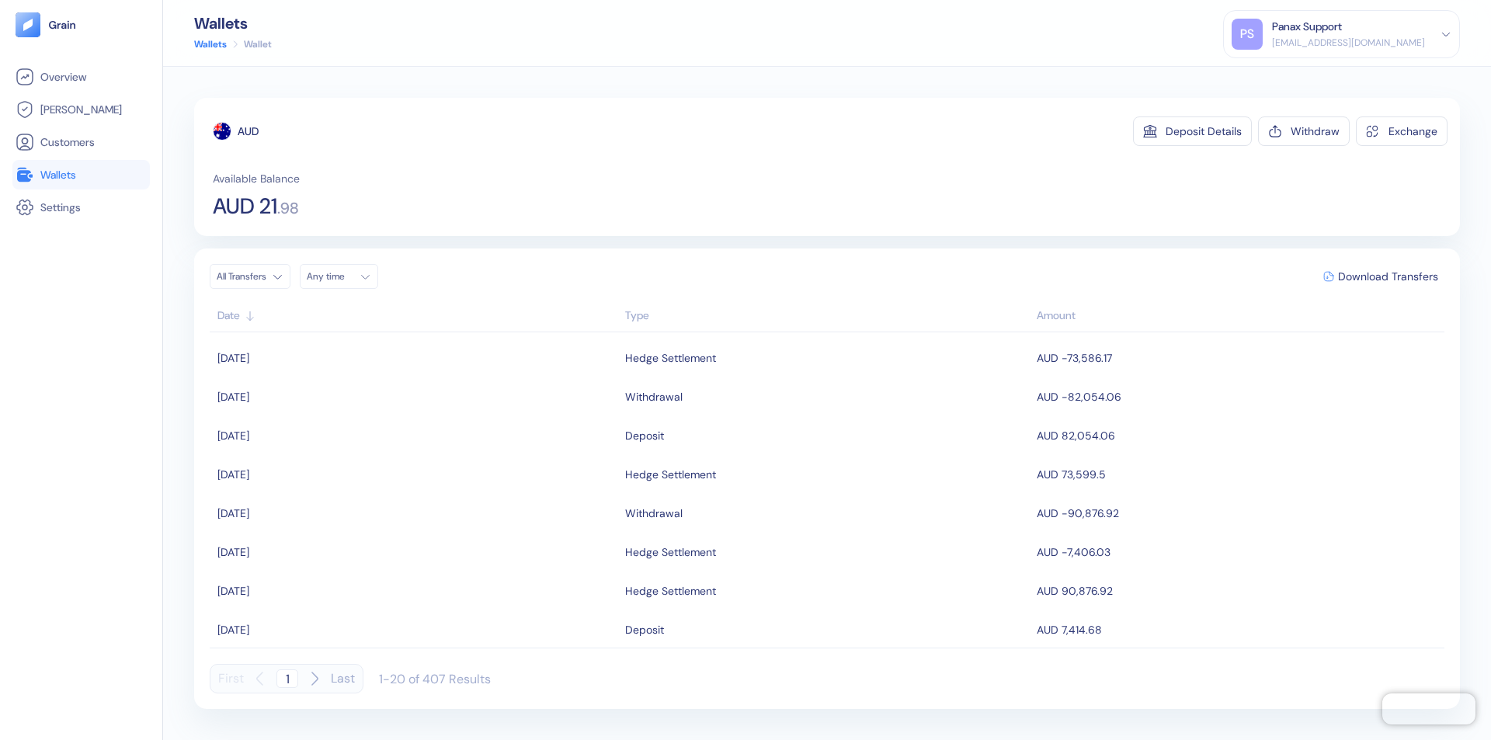
click at [343, 276] on div "Any time" at bounding box center [330, 276] width 47 height 12
click at [379, 356] on button "4" at bounding box center [379, 356] width 19 height 19
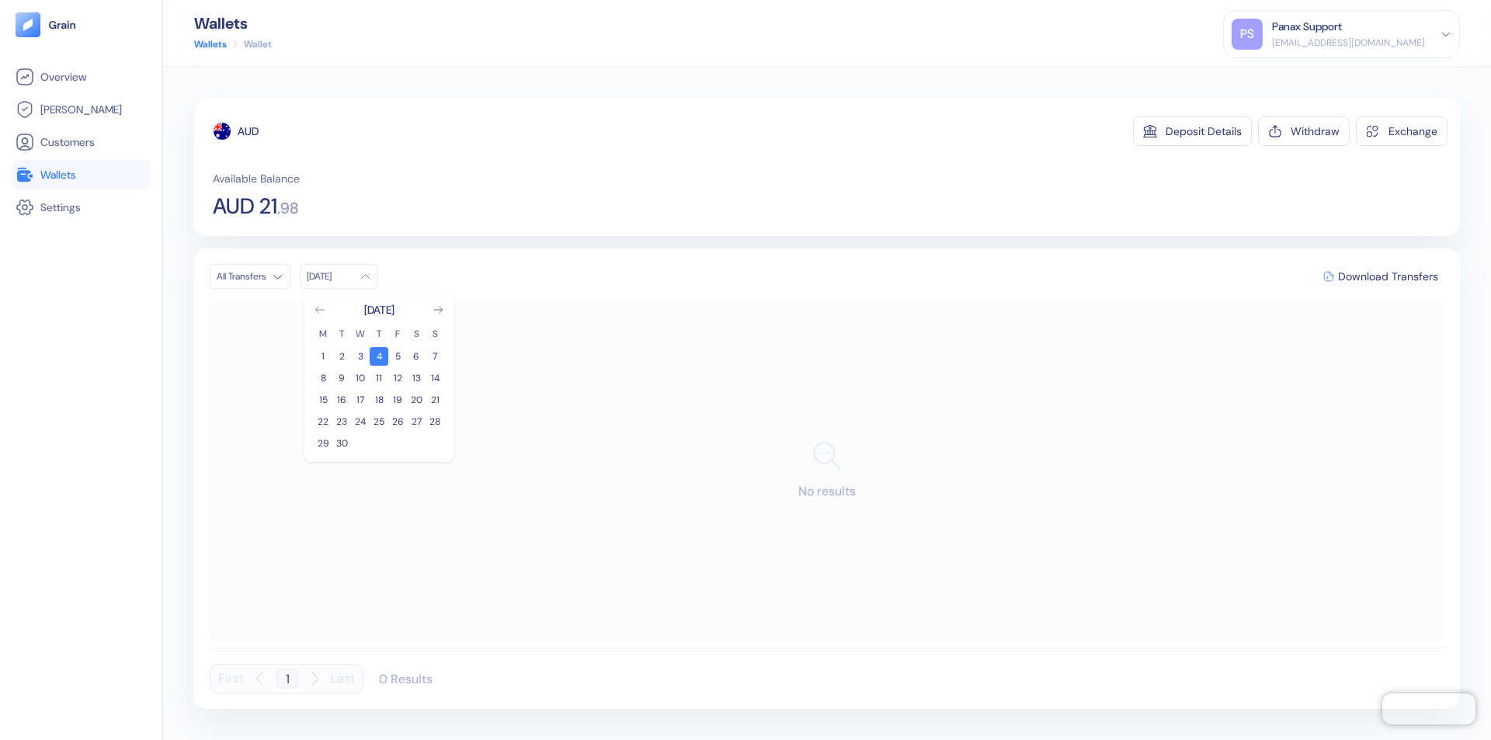
click at [320, 310] on icon "Go to previous month" at bounding box center [319, 310] width 9 height 6
click at [342, 378] on button "5" at bounding box center [341, 378] width 19 height 19
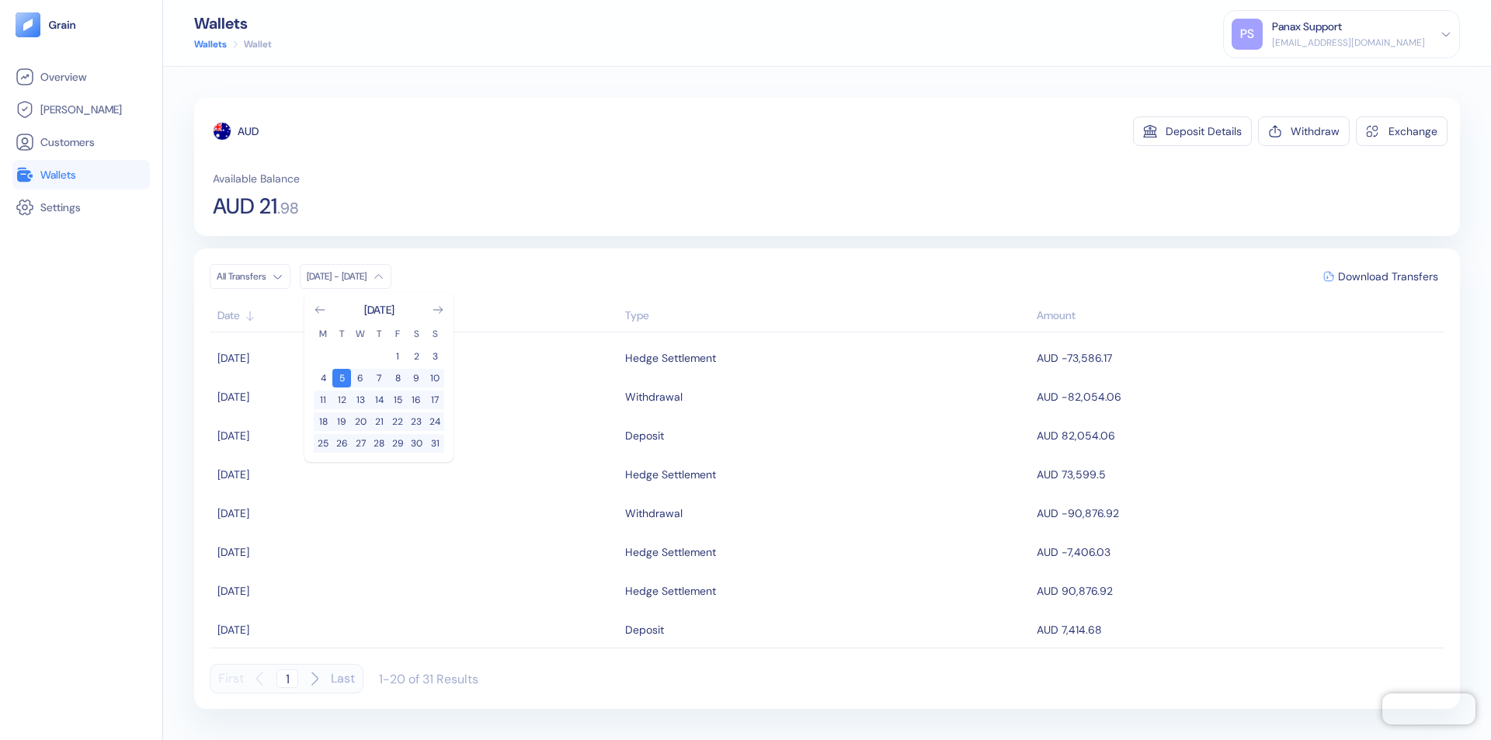
click at [248, 131] on div "AUD" at bounding box center [248, 131] width 21 height 16
click at [1388, 276] on span "Download Transfers" at bounding box center [1388, 276] width 100 height 11
click at [81, 175] on link "Wallets" at bounding box center [81, 174] width 131 height 19
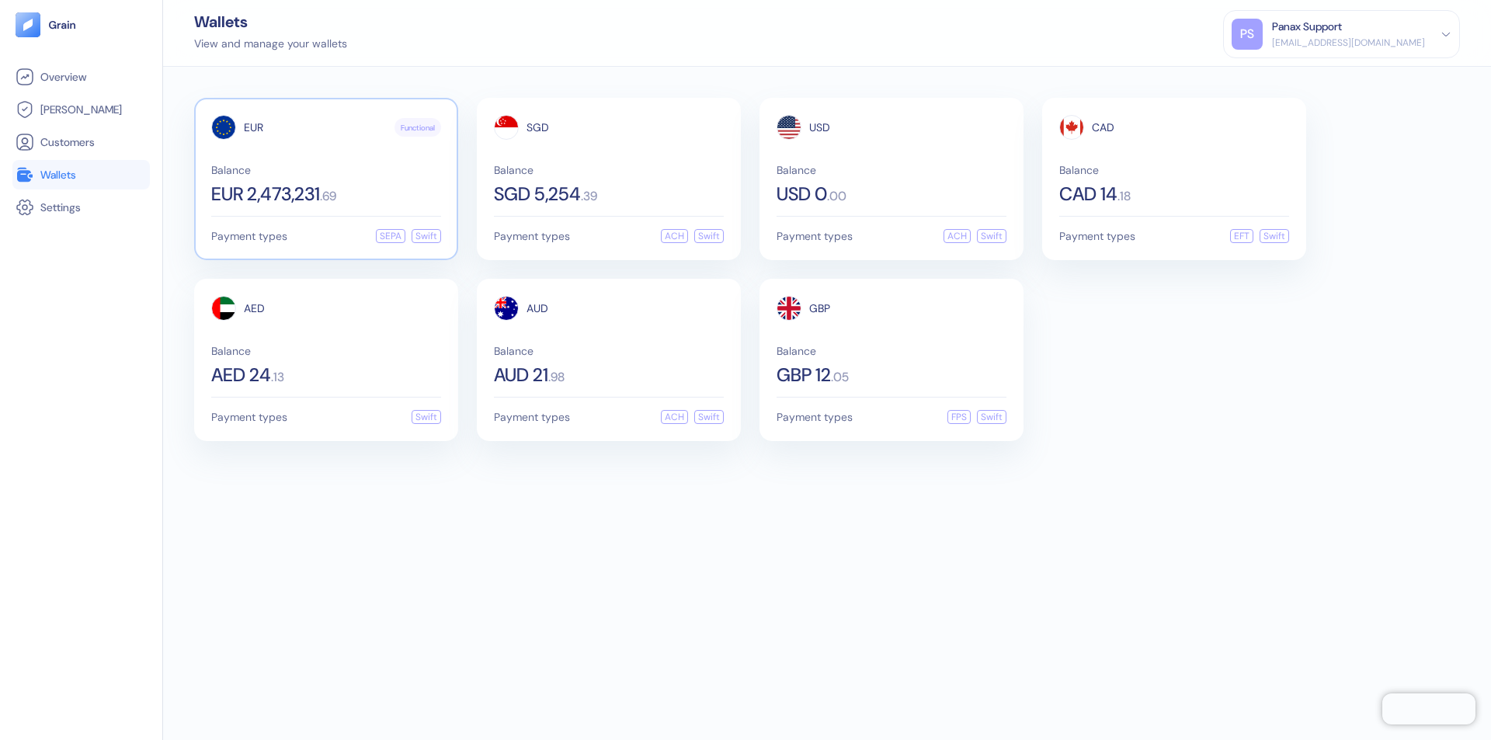
click at [253, 127] on span "EUR" at bounding box center [253, 127] width 19 height 11
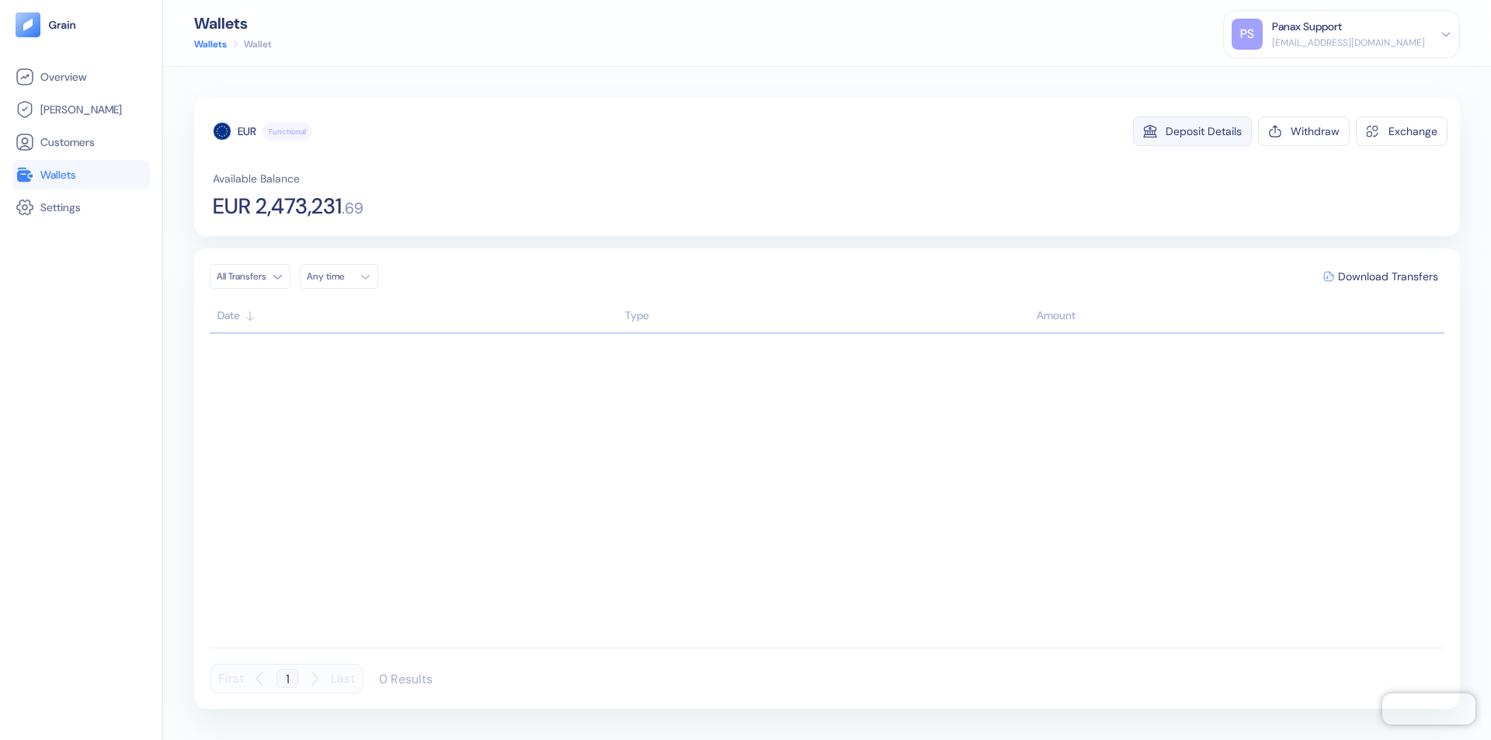
click at [1204, 131] on div "Deposit Details" at bounding box center [1204, 131] width 76 height 11
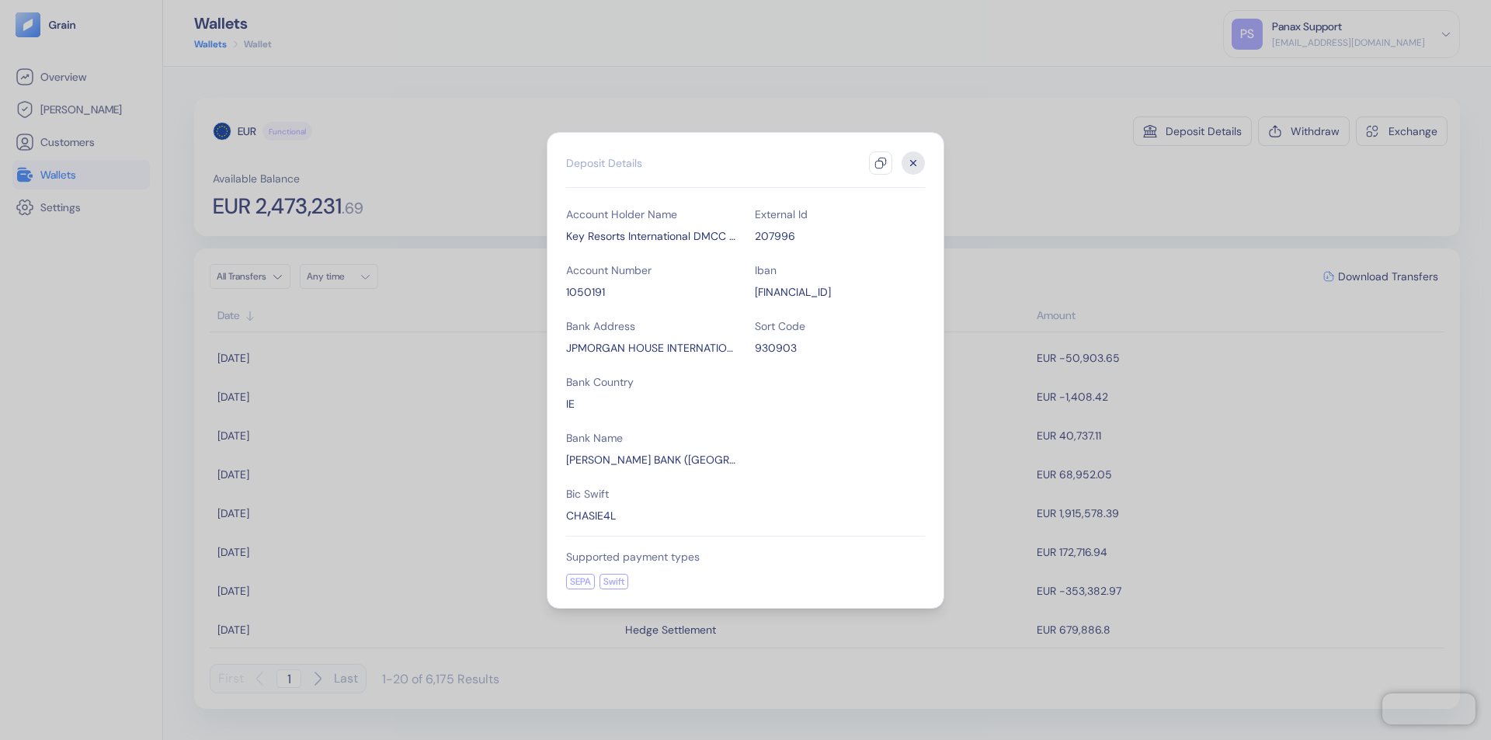
click at [881, 163] on icon "button" at bounding box center [880, 163] width 12 height 12
click at [913, 163] on icon "button" at bounding box center [913, 162] width 5 height 5
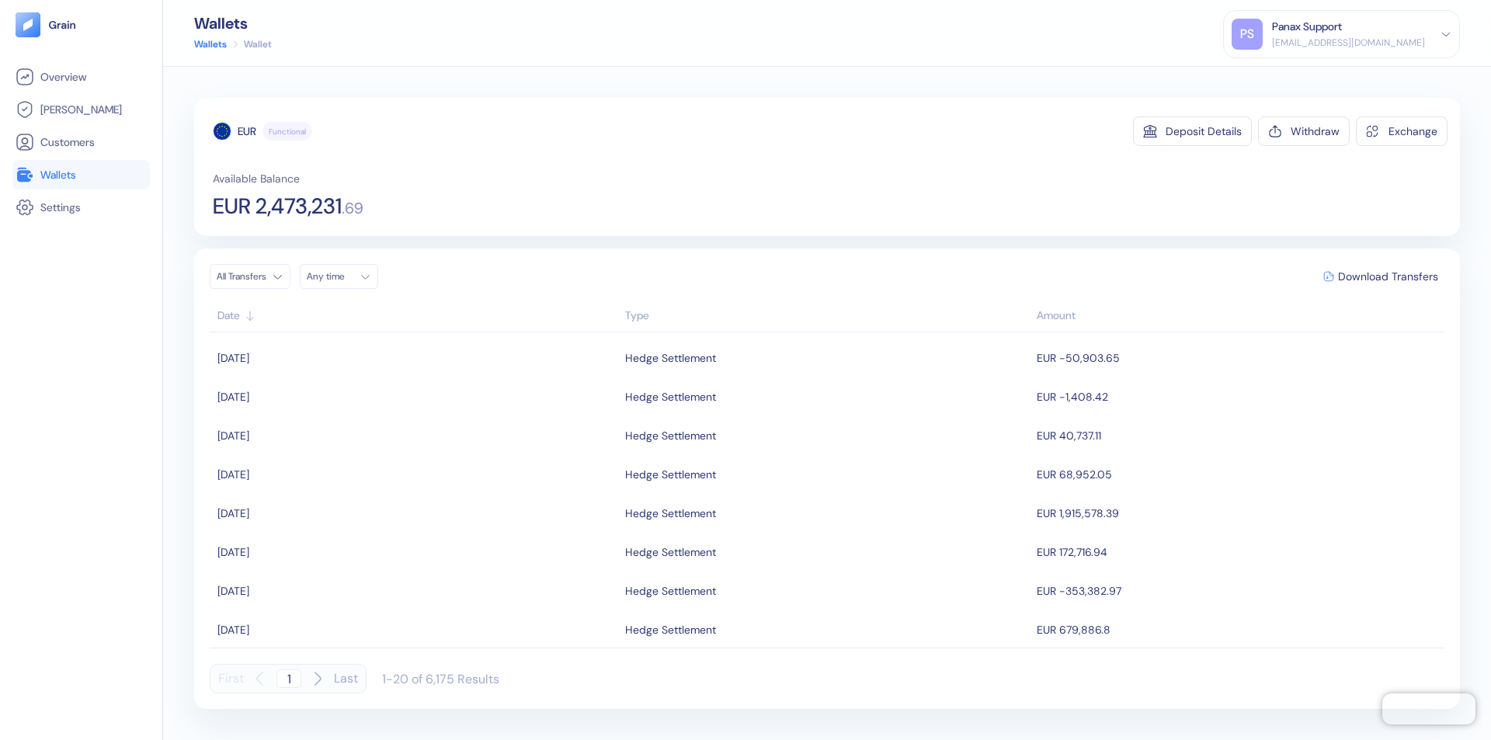
click at [343, 276] on div "Any time" at bounding box center [330, 276] width 47 height 12
click at [379, 356] on button "4" at bounding box center [379, 356] width 19 height 19
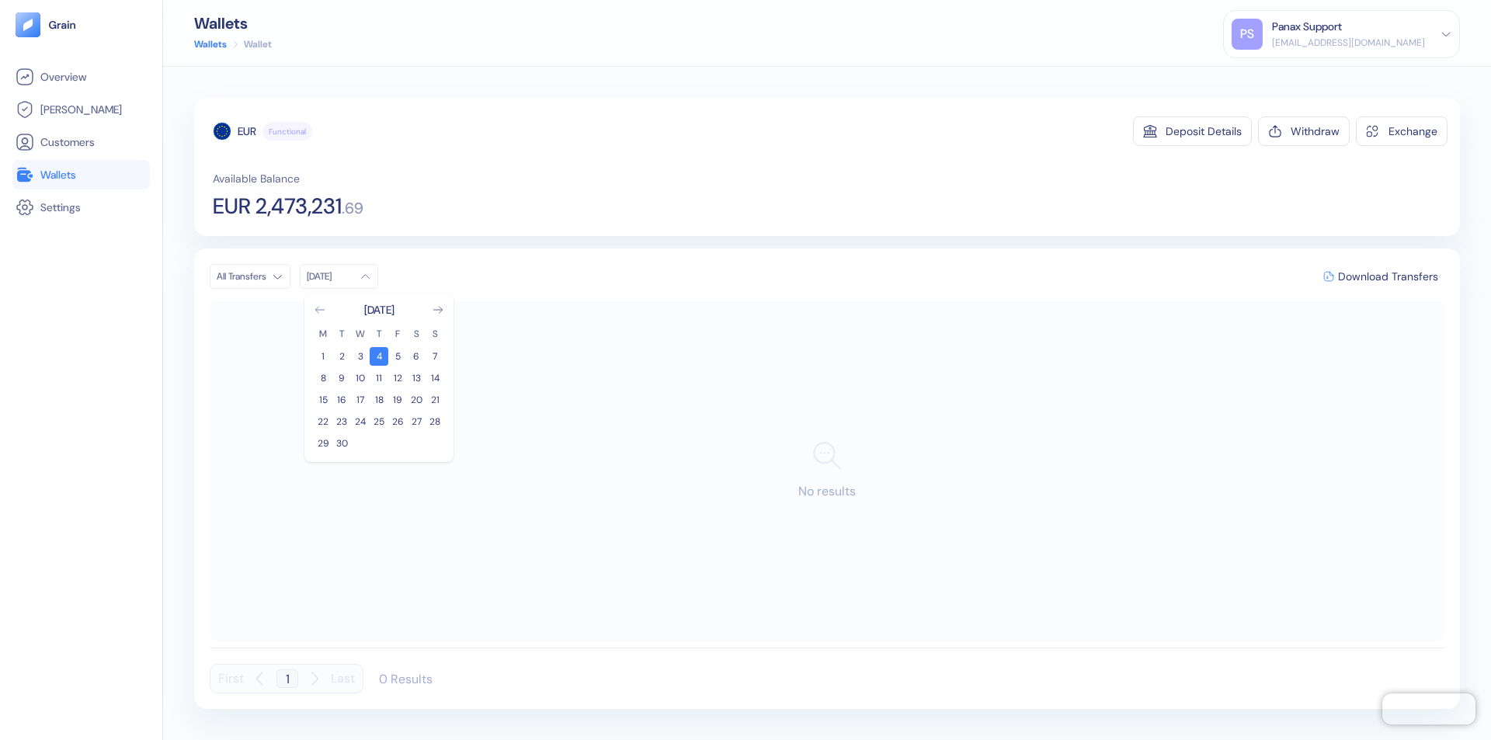
click at [320, 310] on icon "Go to previous month" at bounding box center [319, 310] width 9 height 6
click at [342, 378] on button "5" at bounding box center [341, 378] width 19 height 19
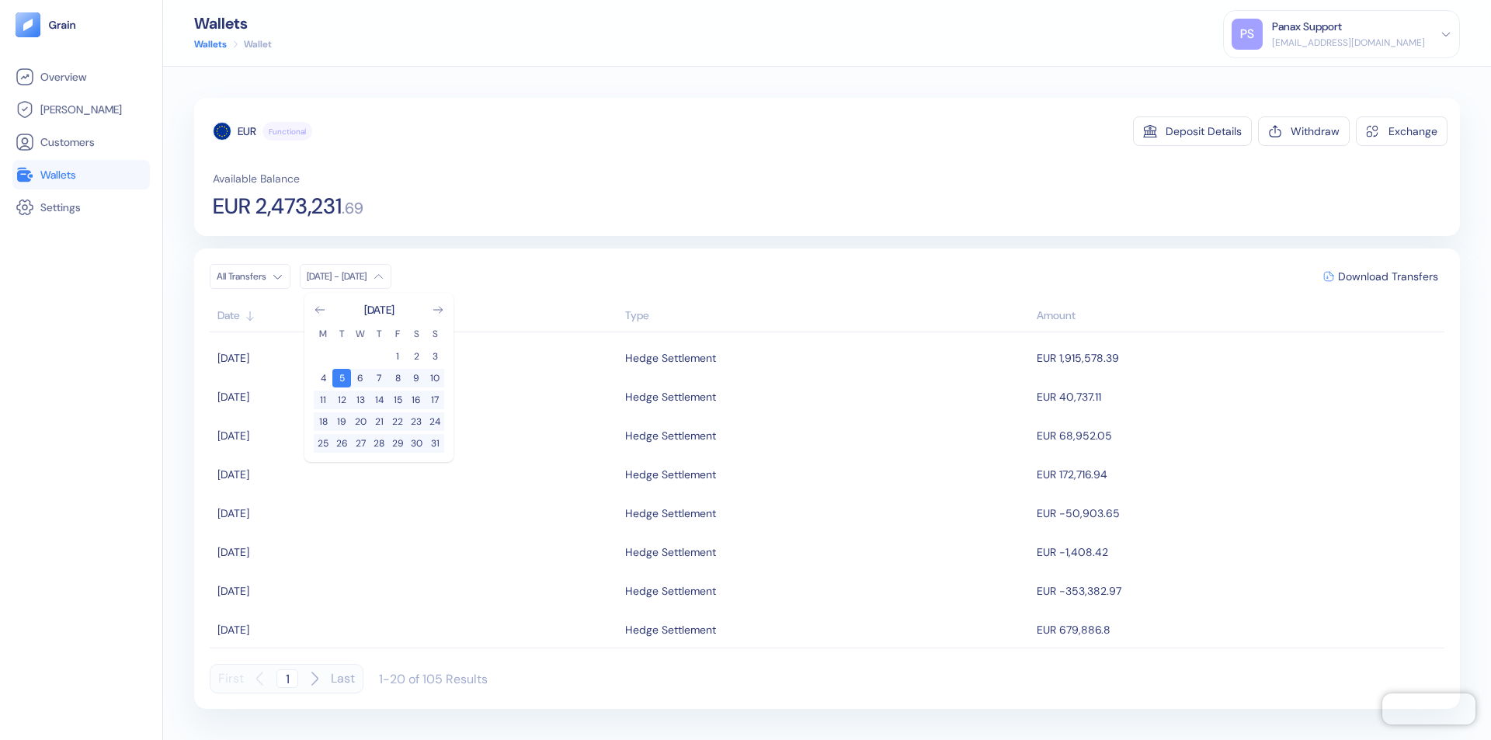
click at [247, 131] on div "EUR" at bounding box center [247, 131] width 19 height 16
click at [1388, 276] on span "Download Transfers" at bounding box center [1388, 276] width 100 height 11
click at [81, 175] on link "Wallets" at bounding box center [81, 174] width 131 height 19
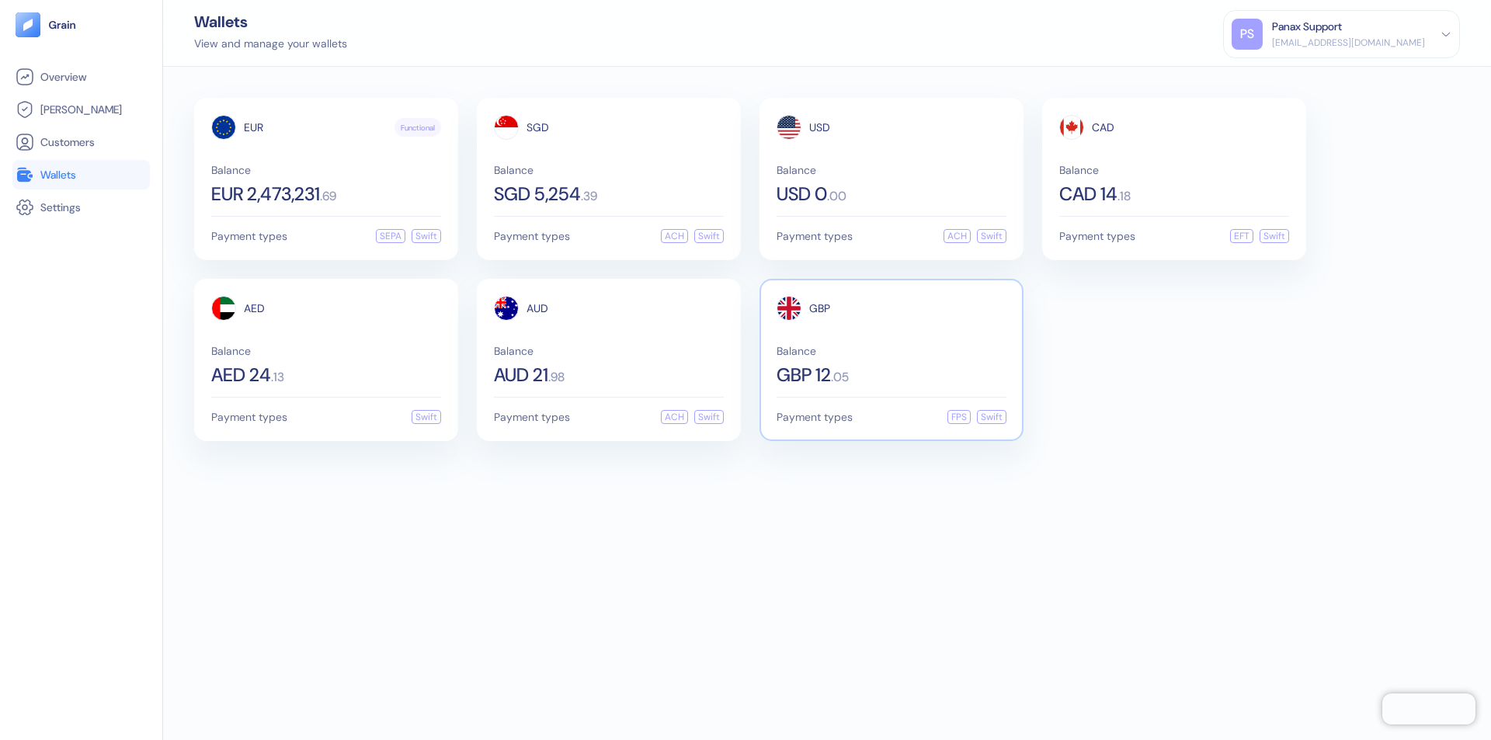
click at [819, 308] on span "GBP" at bounding box center [819, 308] width 21 height 11
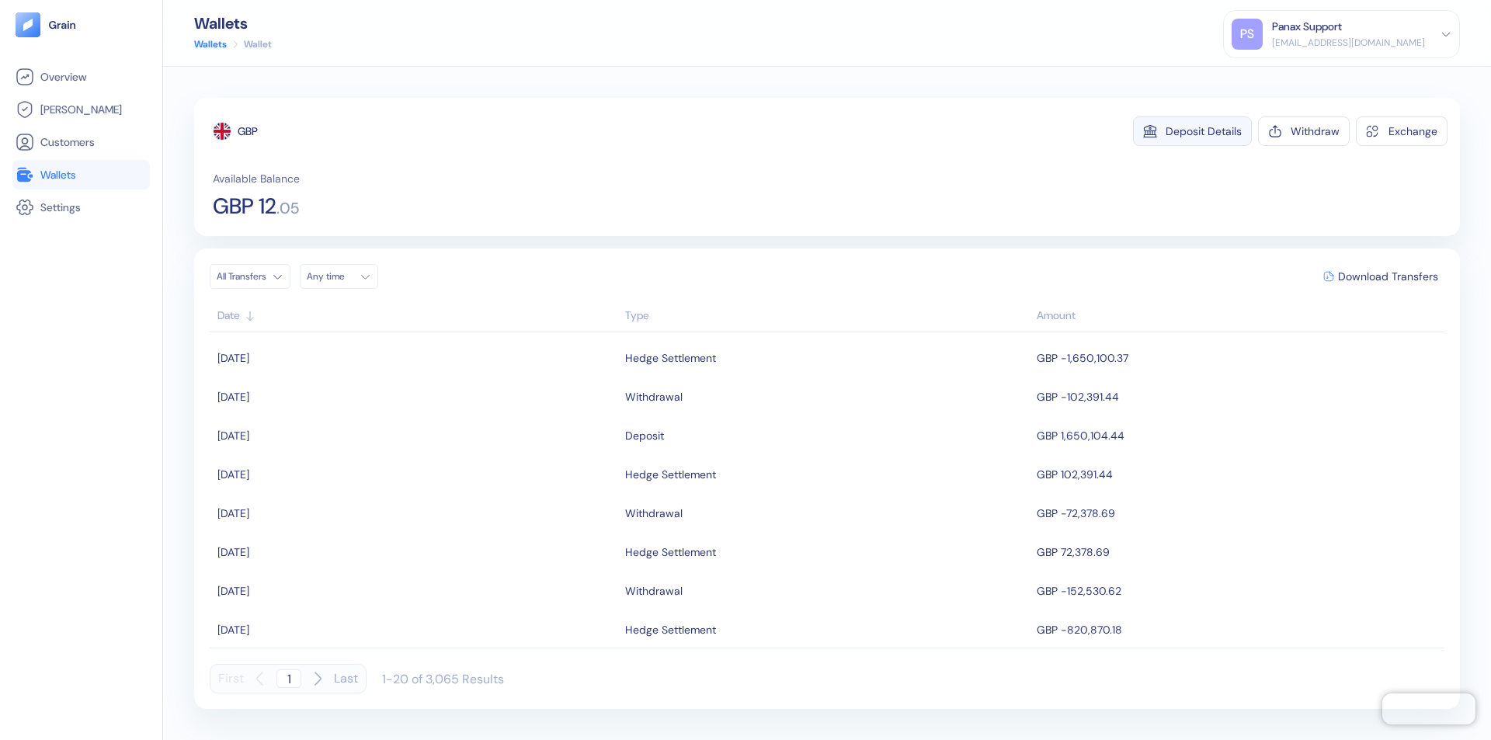
click at [1204, 131] on div "Deposit Details" at bounding box center [1204, 131] width 76 height 11
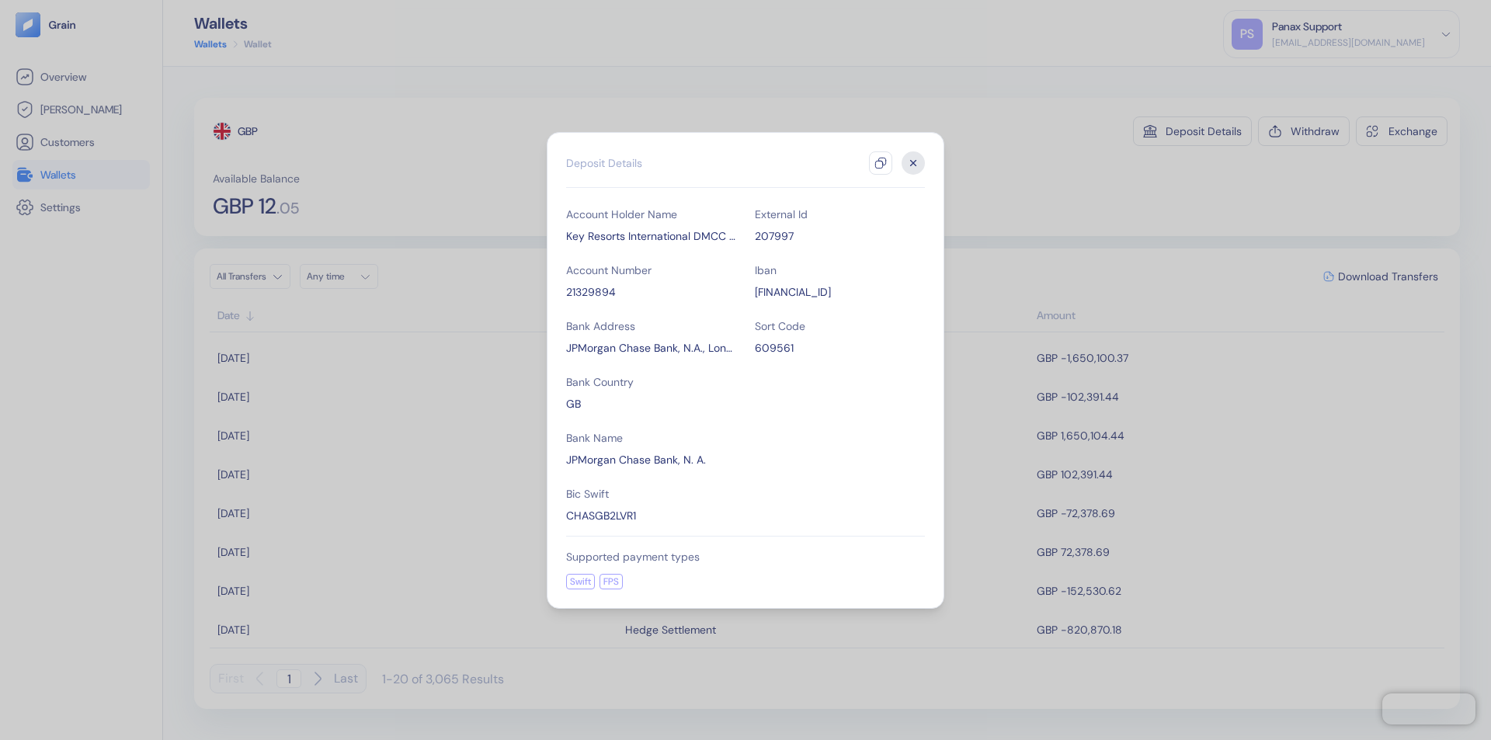
click at [881, 163] on icon "button" at bounding box center [880, 163] width 12 height 12
click at [913, 163] on icon "button" at bounding box center [913, 162] width 5 height 5
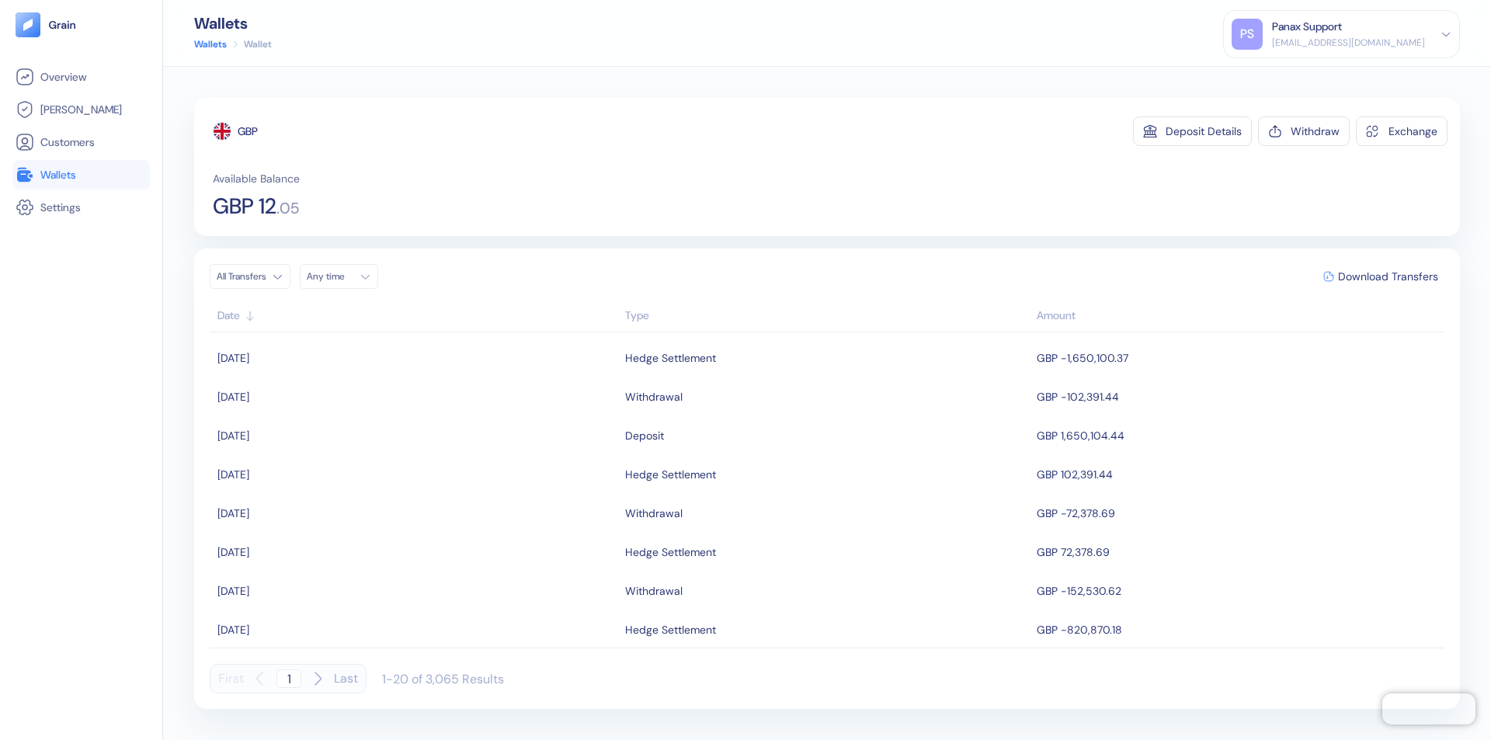
click at [343, 276] on div "Any time" at bounding box center [330, 276] width 47 height 12
click at [379, 356] on button "4" at bounding box center [379, 356] width 19 height 19
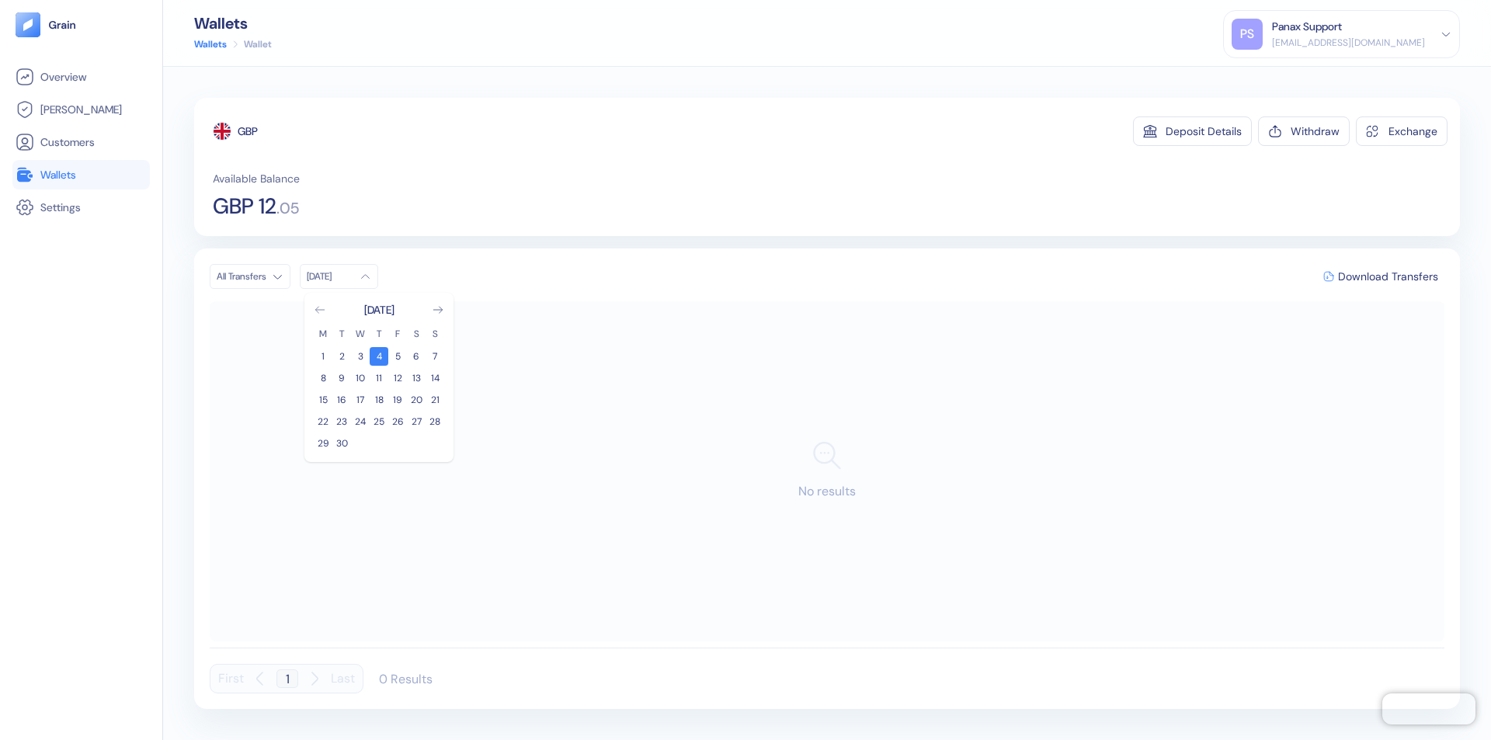
click at [320, 310] on icon "Go to previous month" at bounding box center [319, 310] width 9 height 6
click at [342, 378] on button "5" at bounding box center [341, 378] width 19 height 19
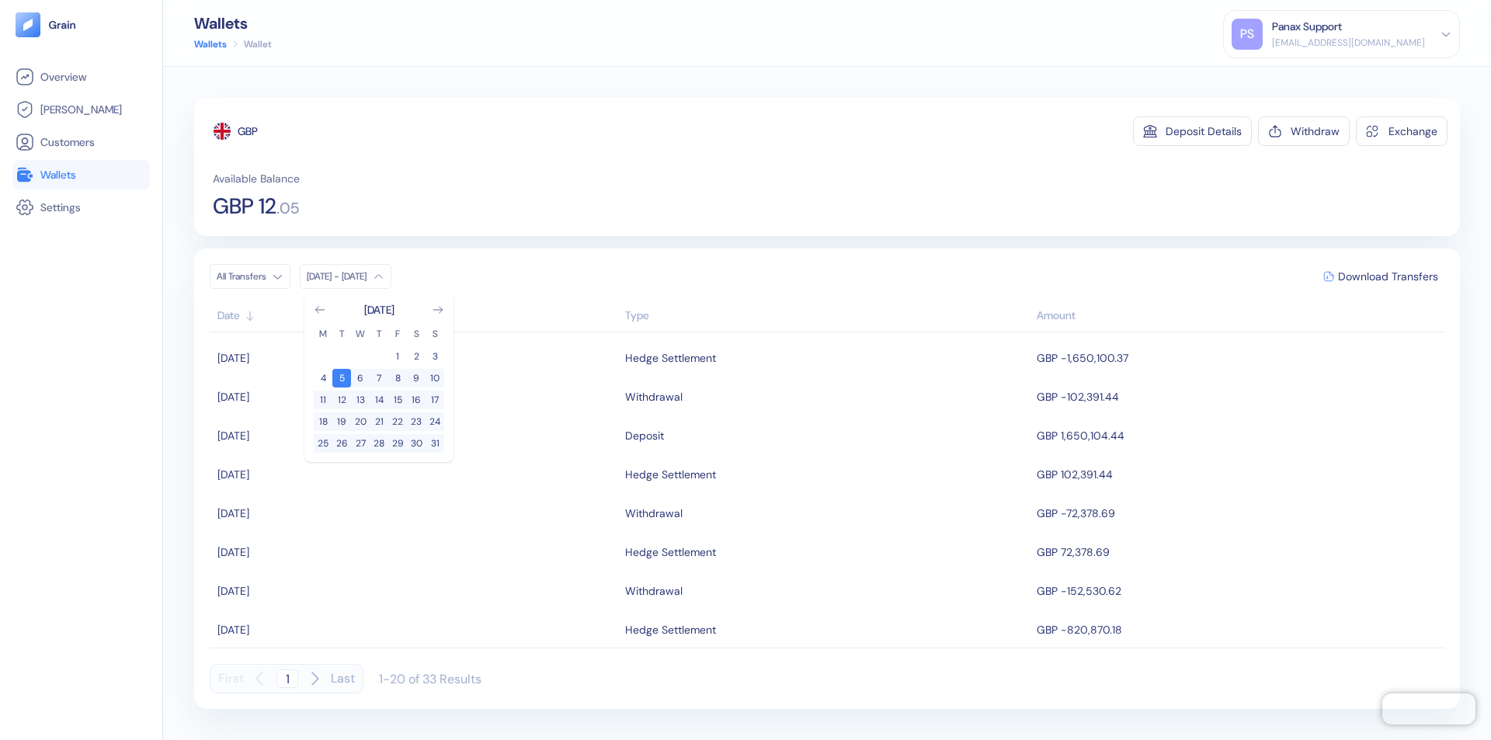
click at [248, 131] on div "GBP" at bounding box center [248, 131] width 20 height 16
click at [1388, 276] on span "Download Transfers" at bounding box center [1388, 276] width 100 height 11
click at [1342, 34] on div "Panax Support" at bounding box center [1307, 27] width 70 height 16
click at [1294, 77] on div "Sign Out" at bounding box center [1273, 77] width 43 height 16
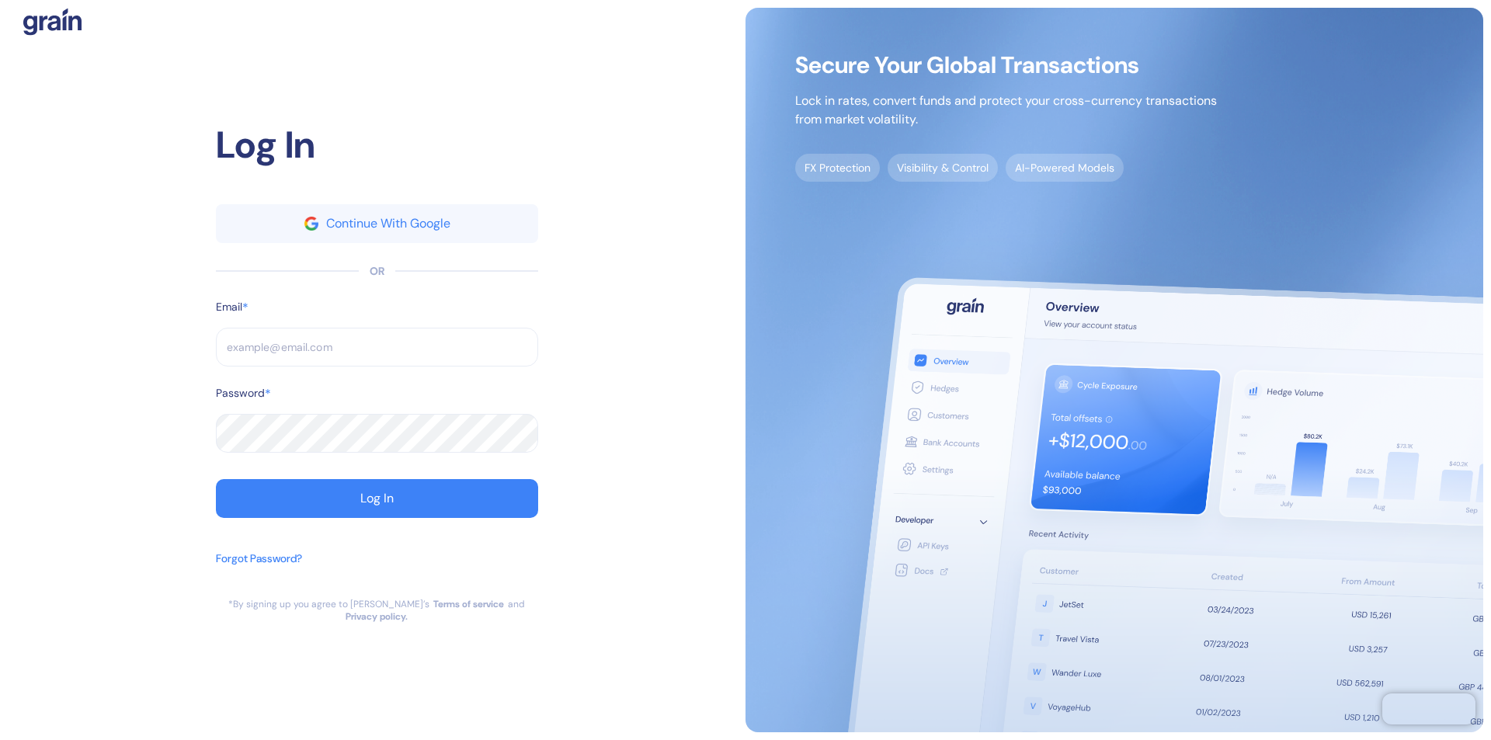
click at [377, 353] on input "text" at bounding box center [377, 347] width 322 height 39
type input "operations@thepanax.com"
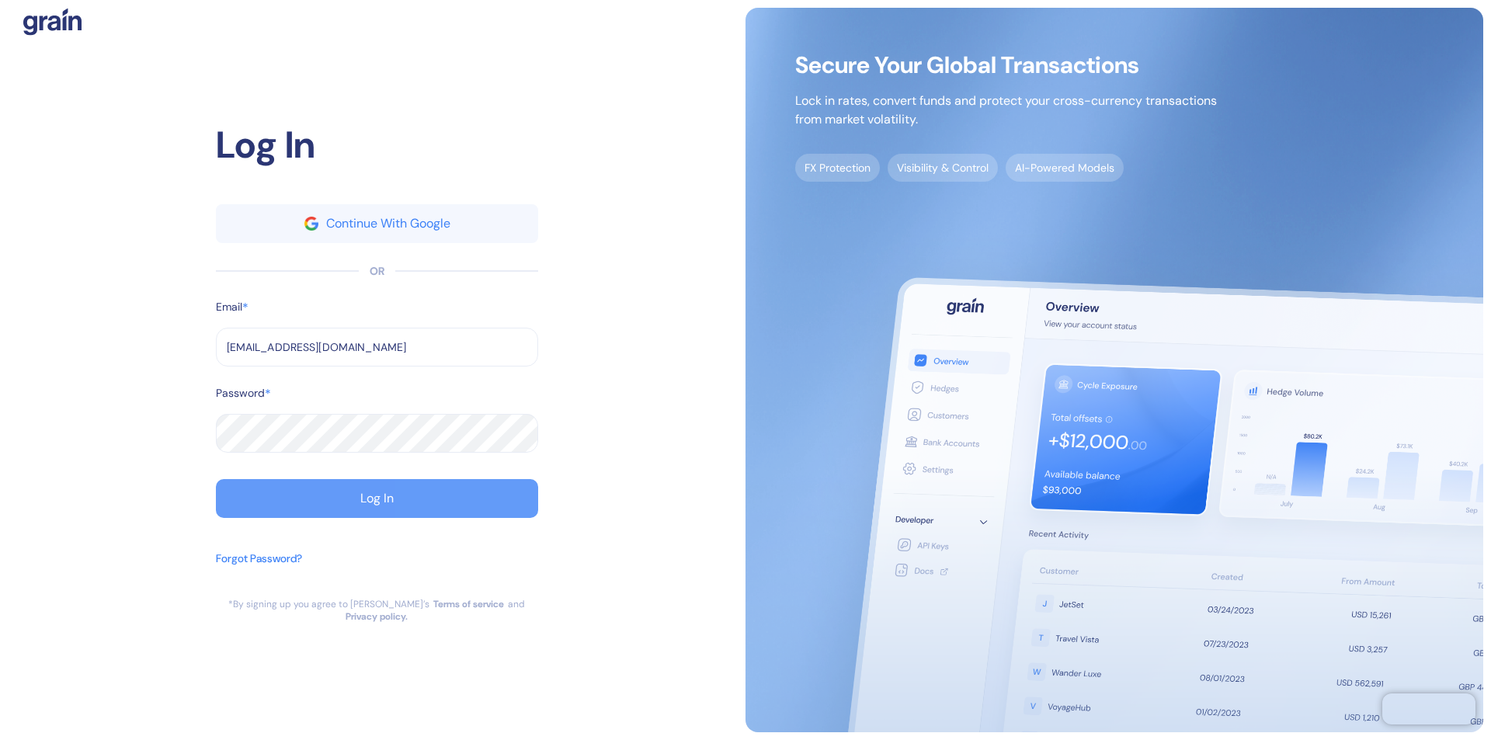
click at [377, 505] on div "Log In" at bounding box center [376, 498] width 33 height 12
